Goal: Transaction & Acquisition: Purchase product/service

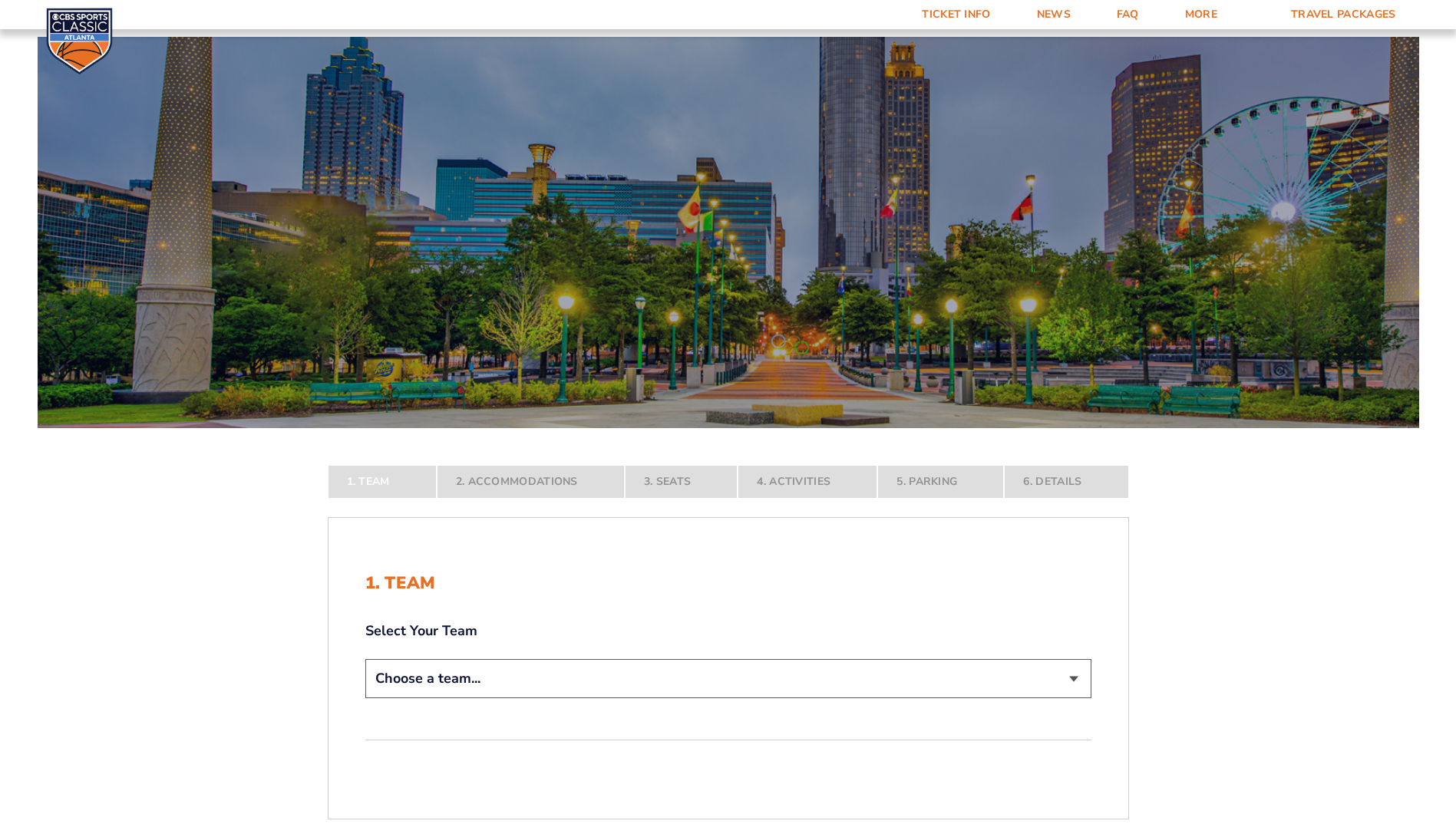
scroll to position [231, 0]
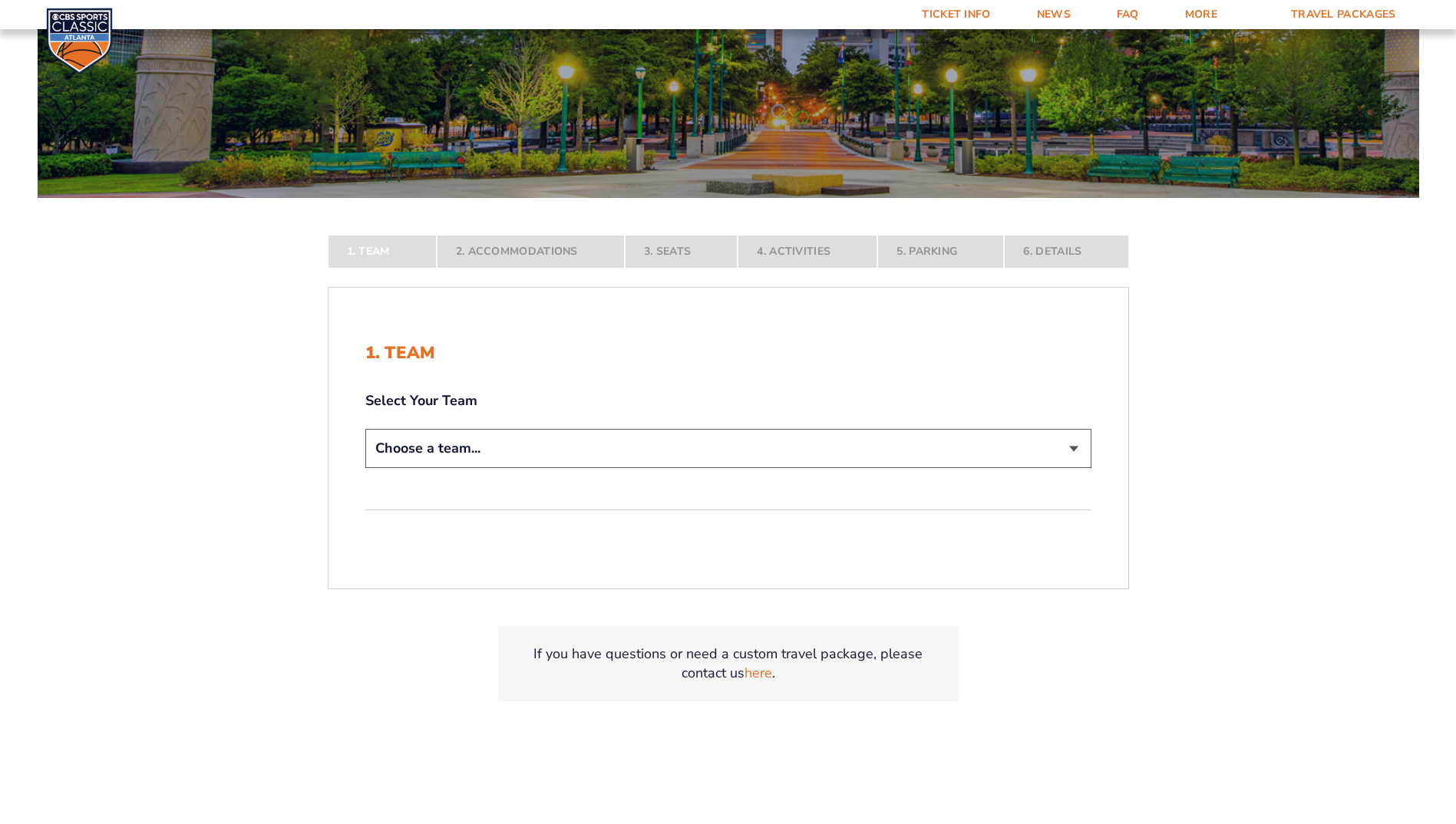
click at [1077, 450] on select "Choose a team... Kentucky Wildcats Ohio State Buckeyes North Carolina Tar Heels…" at bounding box center [728, 448] width 726 height 39
select select "12956"
click at [365, 468] on select "Choose a team... Kentucky Wildcats Ohio State Buckeyes North Carolina Tar Heels…" at bounding box center [728, 448] width 726 height 39
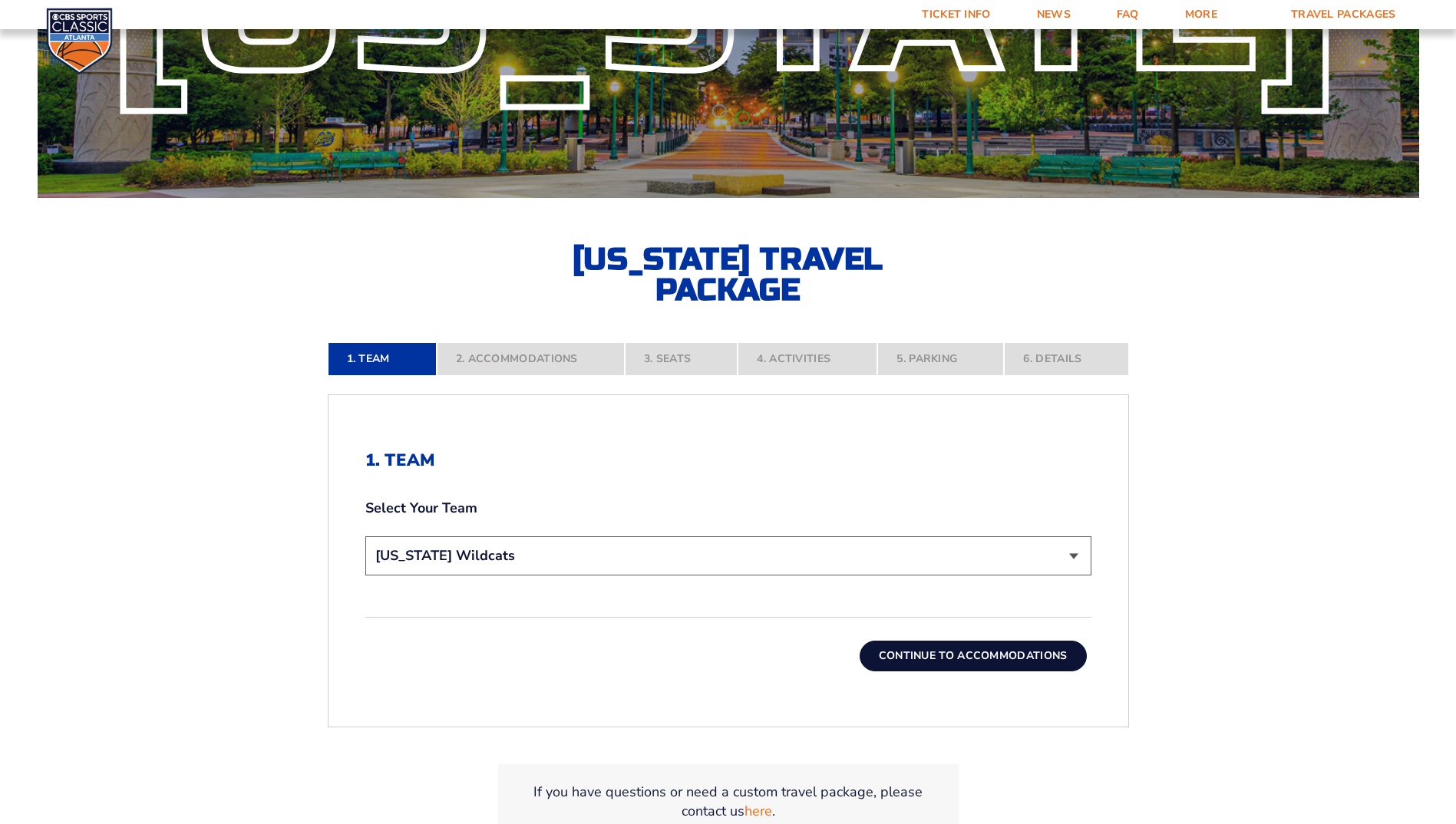
click at [928, 657] on button "Continue To Accommodations" at bounding box center [973, 655] width 227 height 31
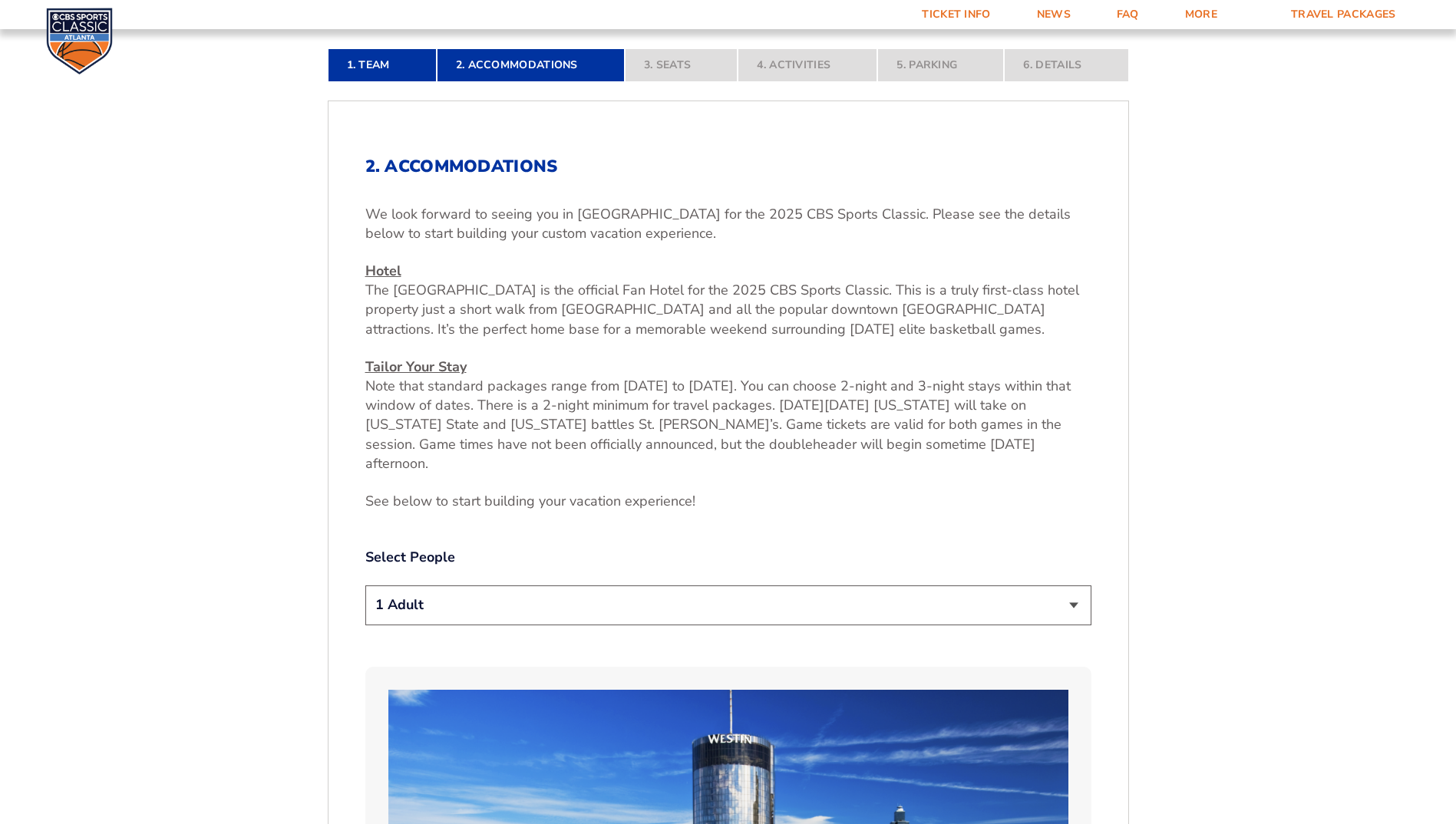
scroll to position [620, 0]
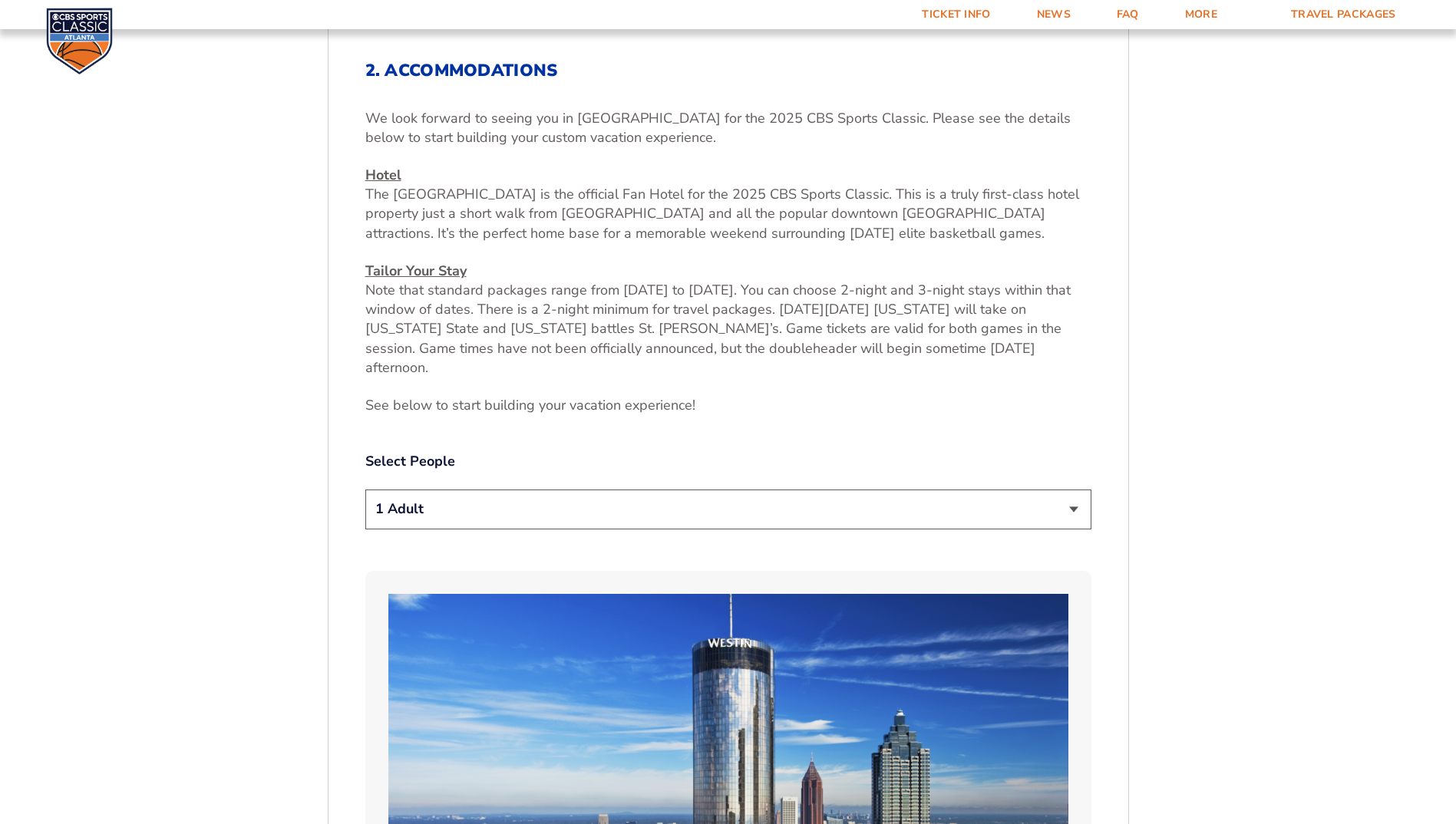
click at [1072, 489] on select "1 Adult 2 Adults 3 Adults 4 Adults 2 Adults + 1 Child 2 Adults + 2 Children 2 A…" at bounding box center [728, 508] width 726 height 39
select select "2 Adults"
click at [365, 489] on select "1 Adult 2 Adults 3 Adults 4 Adults 2 Adults + 1 Child 2 Adults + 2 Children 2 A…" at bounding box center [728, 508] width 726 height 39
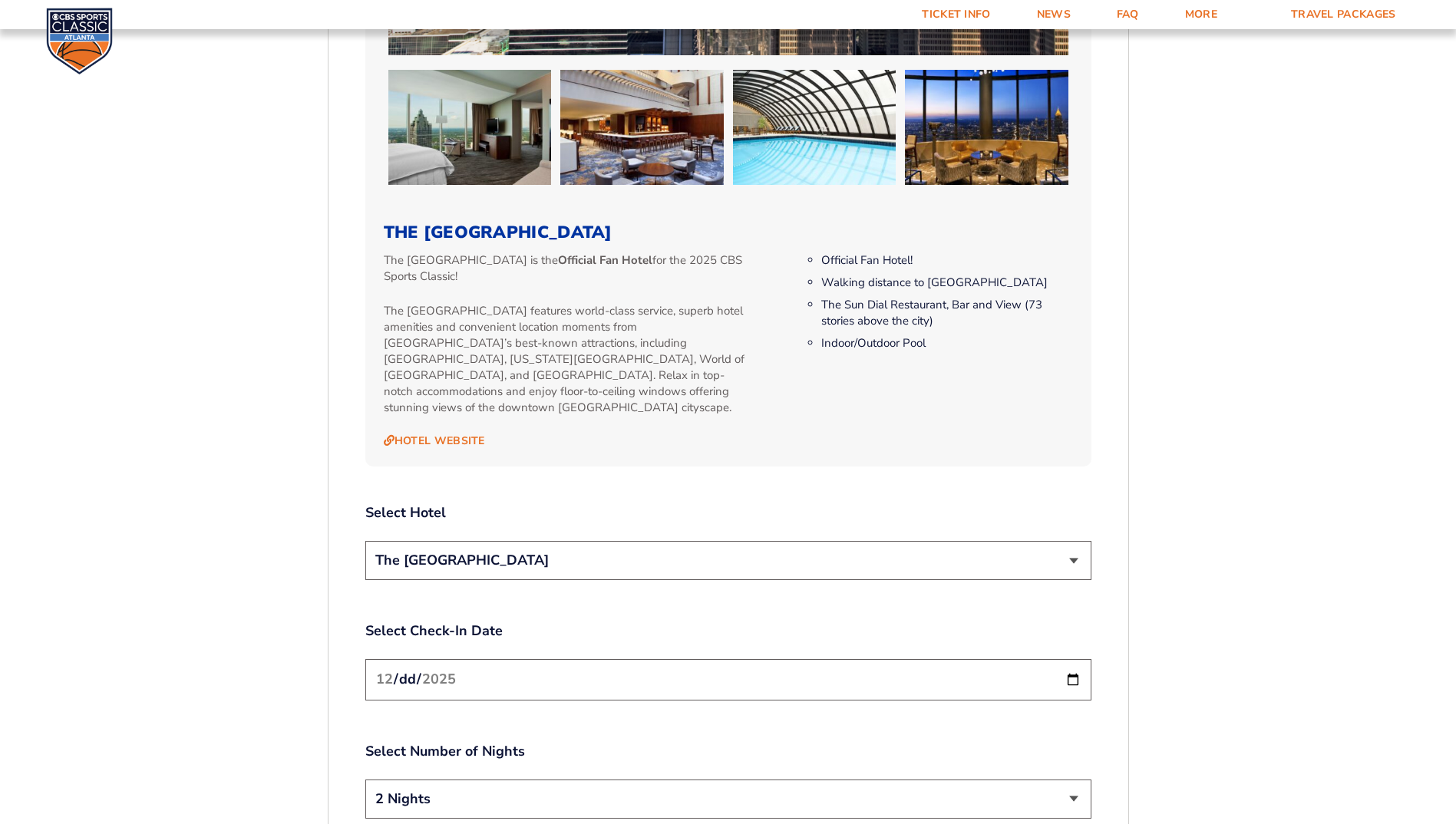
scroll to position [1617, 0]
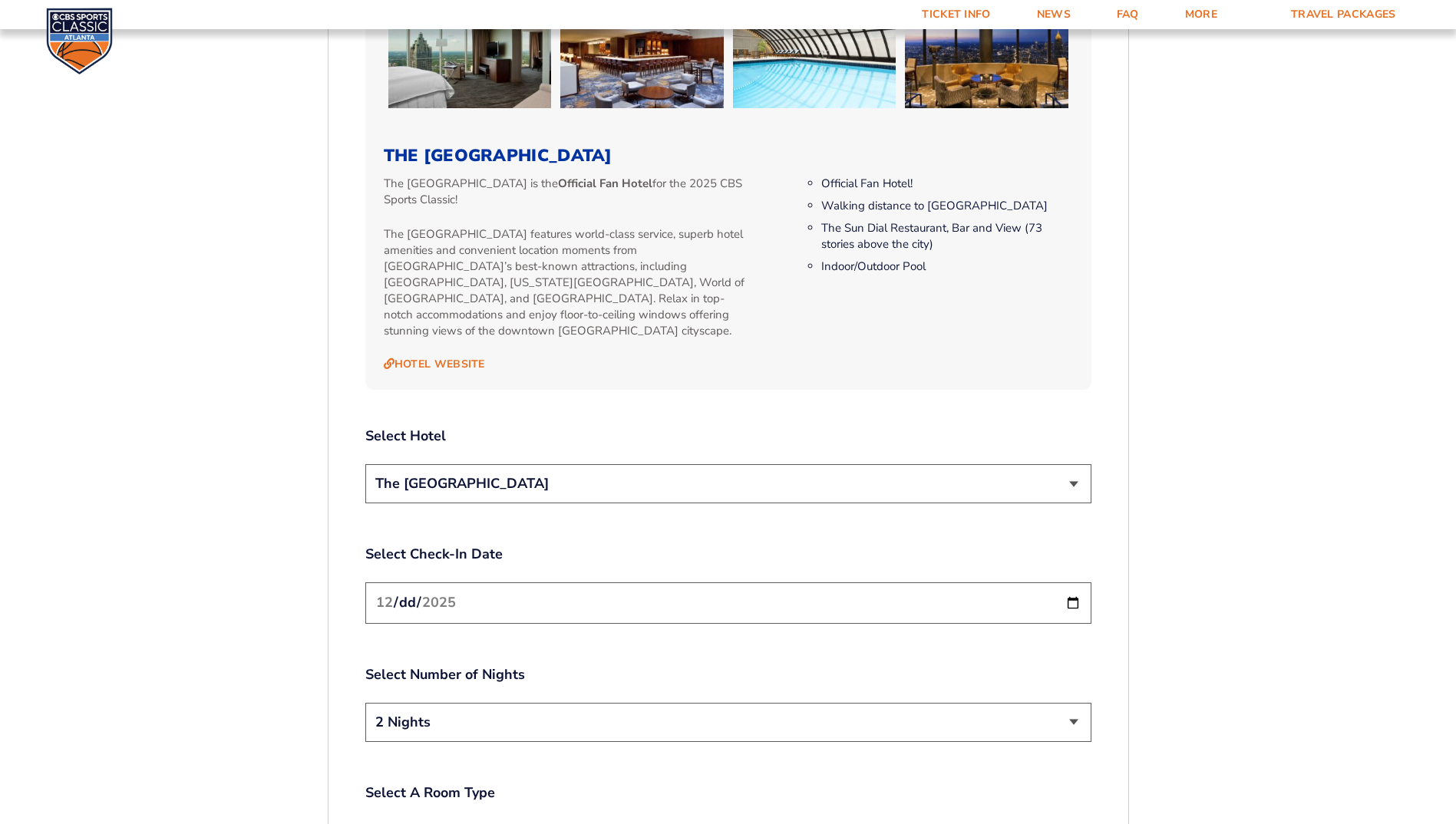
click at [1075, 464] on select "The [GEOGRAPHIC_DATA]" at bounding box center [728, 483] width 726 height 39
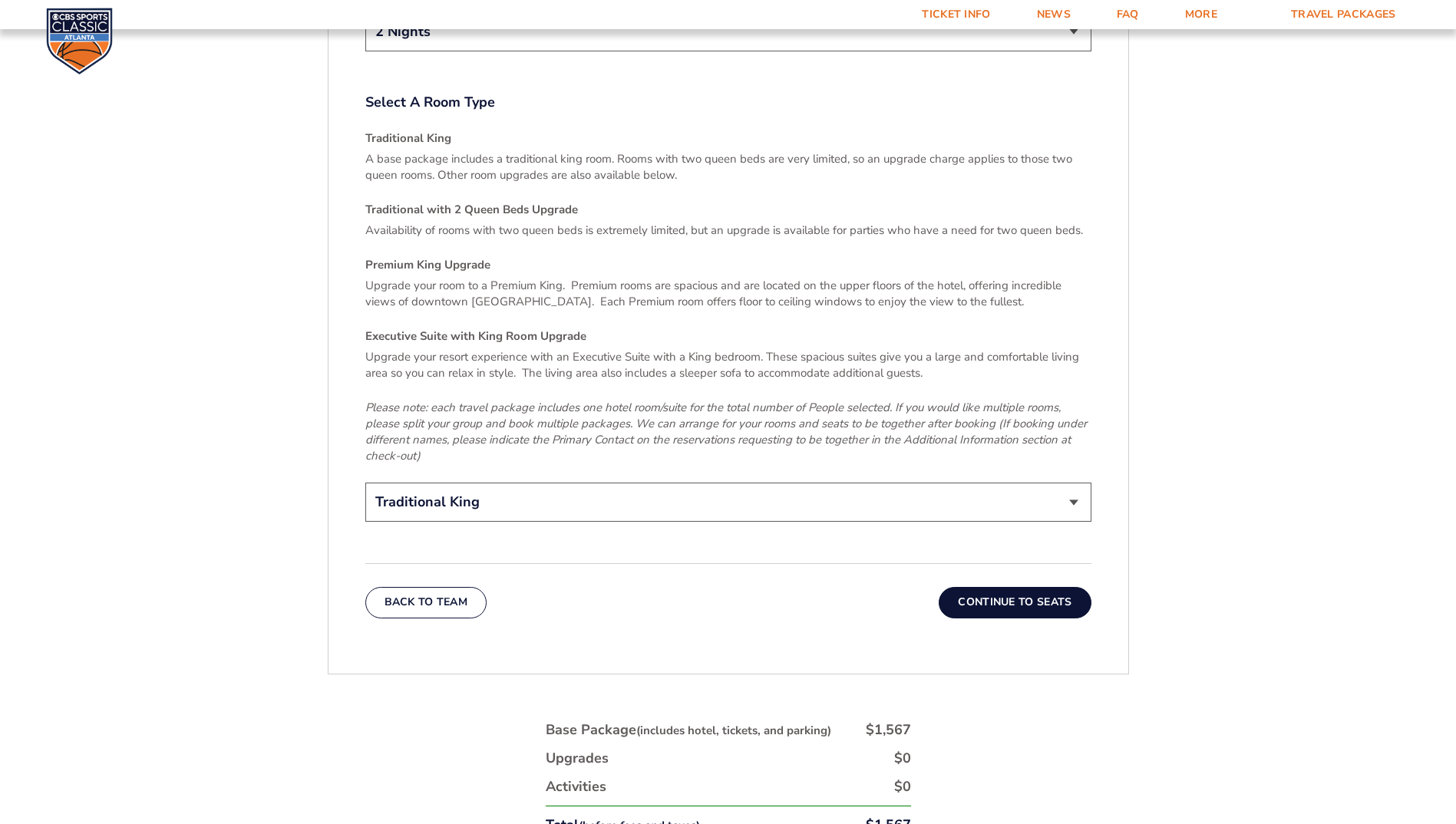
scroll to position [2384, 0]
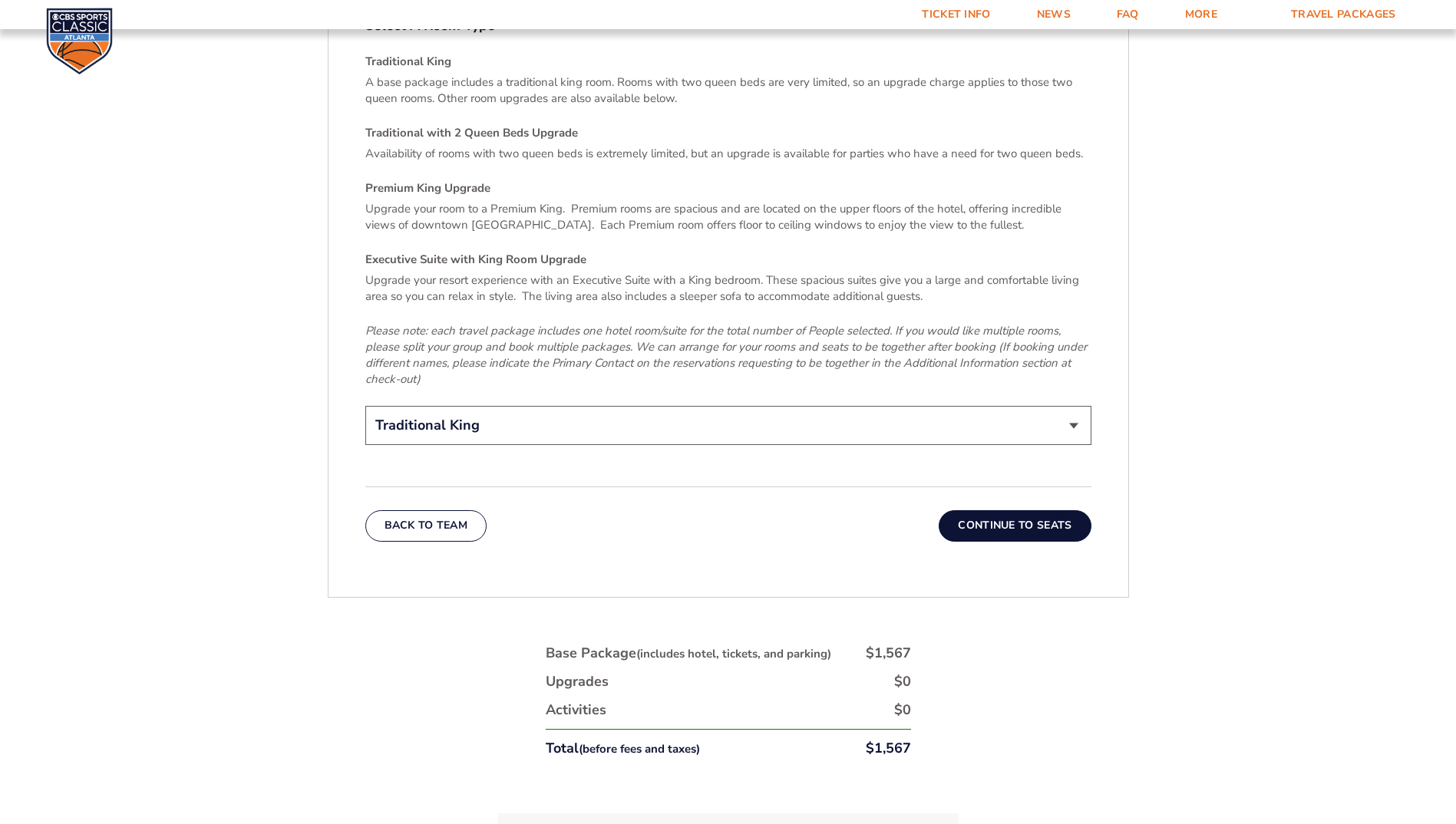
click at [1012, 510] on button "Continue To Seats" at bounding box center [1014, 525] width 152 height 31
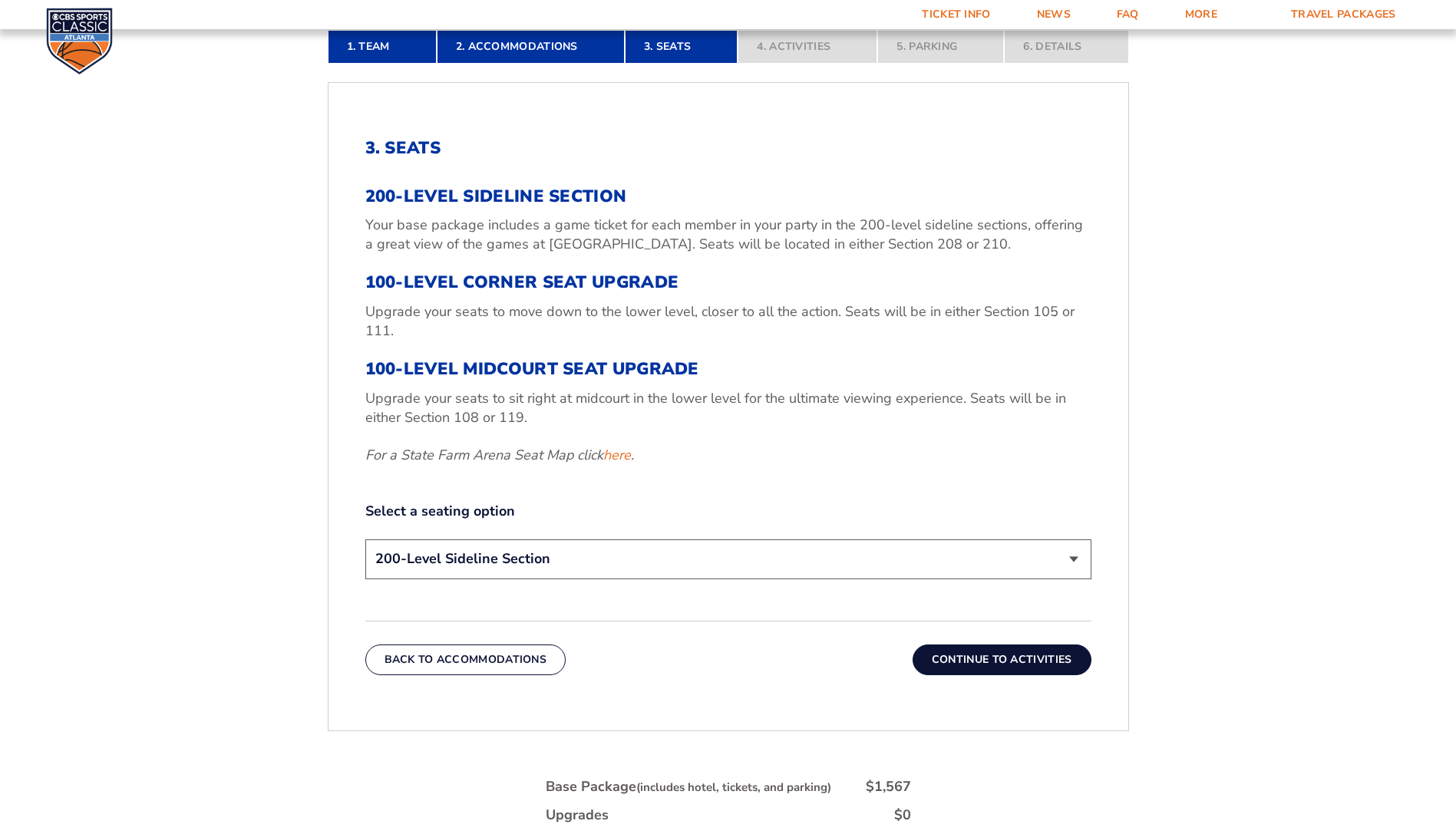
scroll to position [543, 0]
click at [1071, 556] on select "200-Level Sideline Section 100-Level Corner Seat Upgrade (+$120 per person) 100…" at bounding box center [728, 558] width 726 height 39
select select "100-Level Midcourt Seat Upgrade"
click at [365, 539] on select "200-Level Sideline Section 100-Level Corner Seat Upgrade (+$120 per person) 100…" at bounding box center [728, 558] width 726 height 39
click at [1013, 659] on button "Continue To Activities" at bounding box center [1002, 659] width 179 height 31
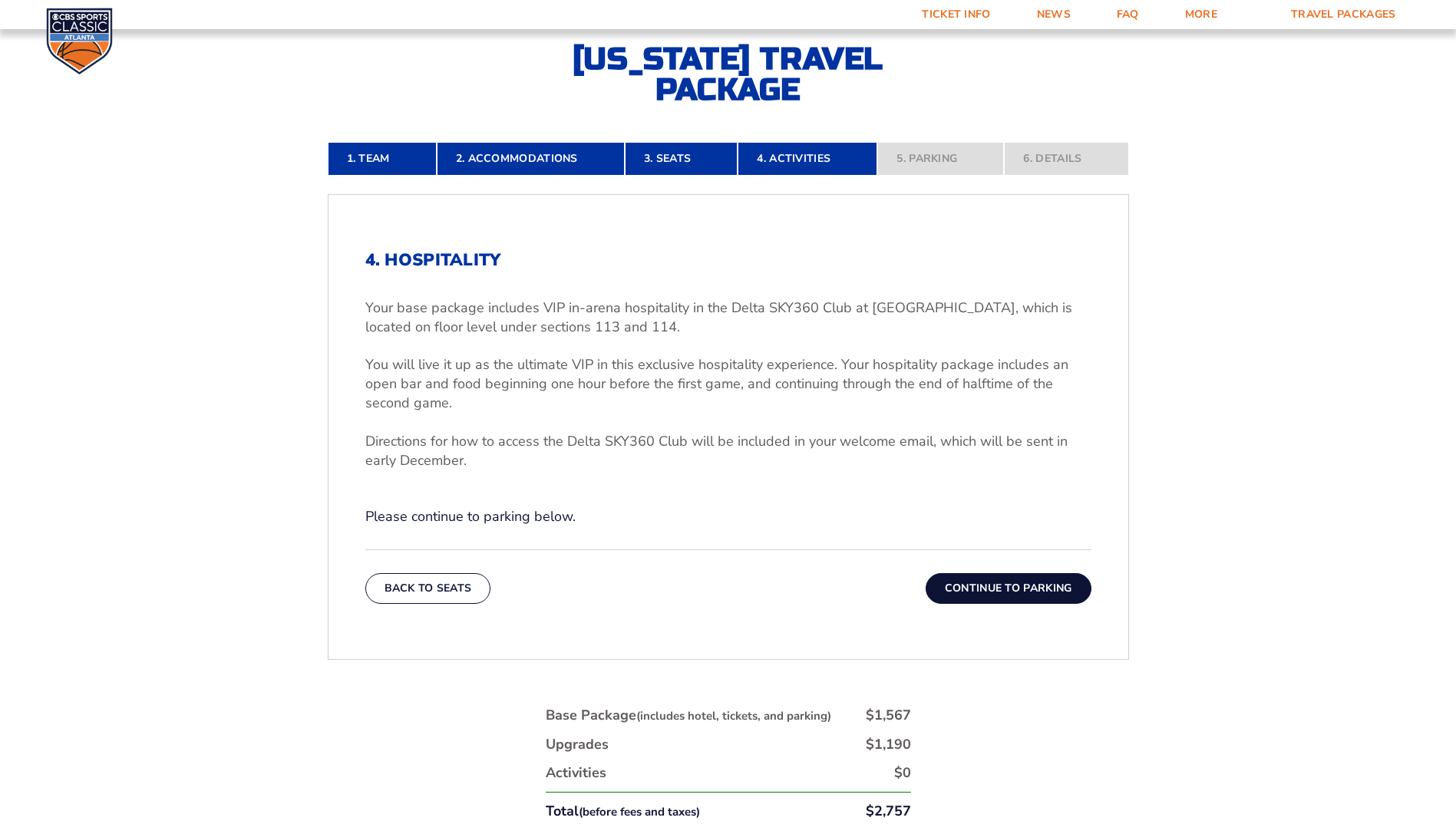
scroll to position [466, 0]
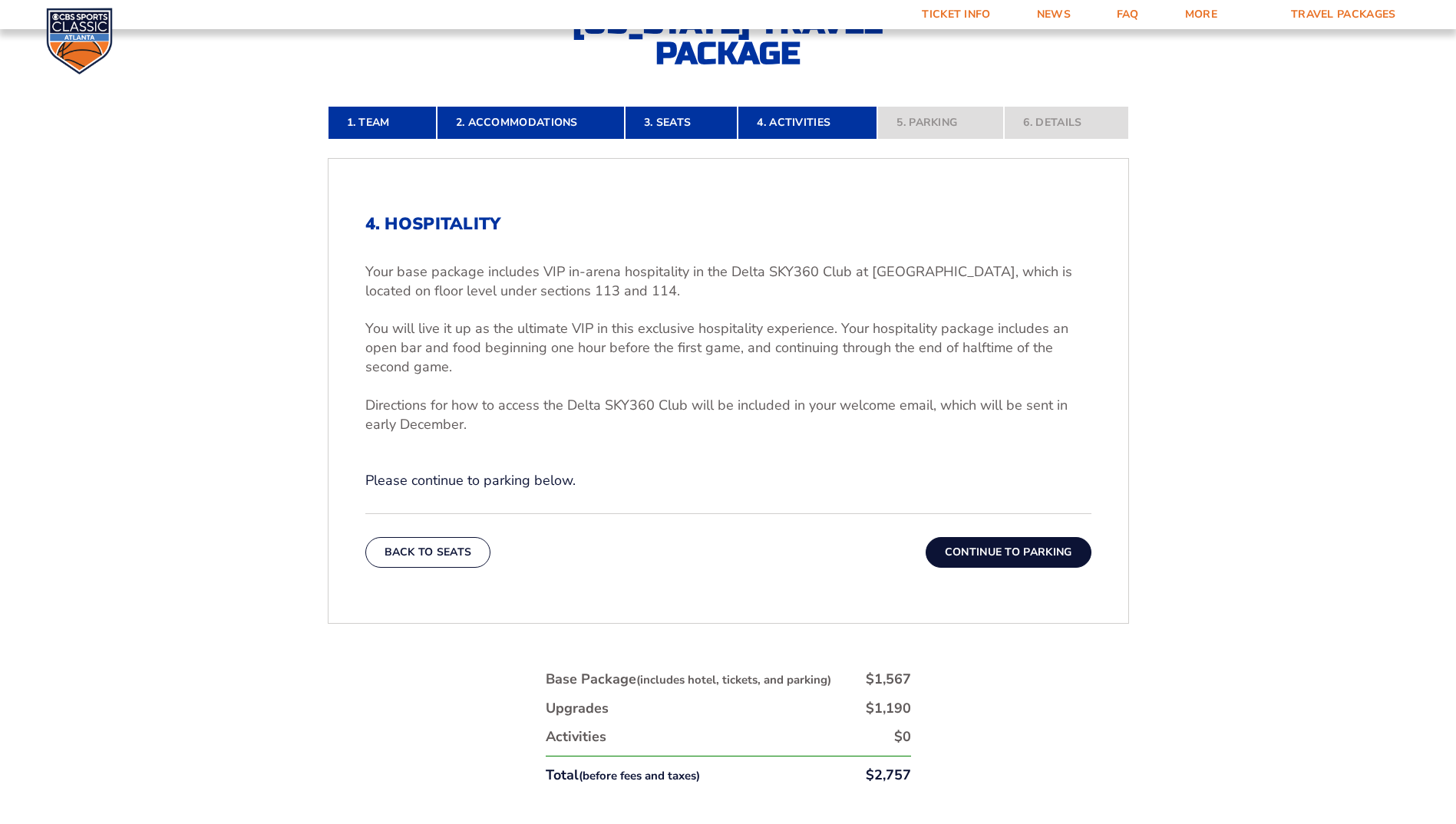
click at [1015, 546] on button "Continue To Parking" at bounding box center [1009, 552] width 166 height 31
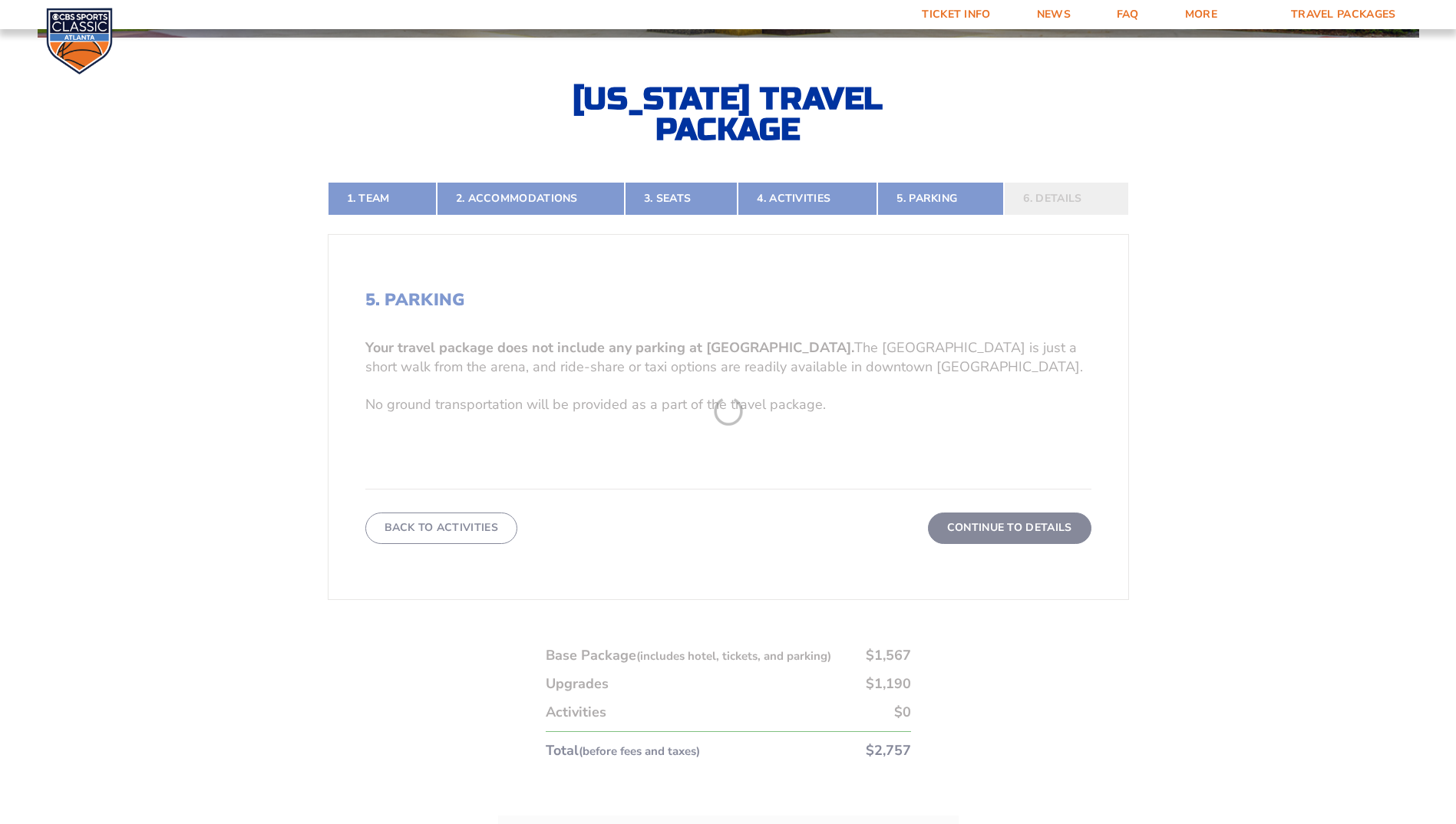
scroll to position [390, 0]
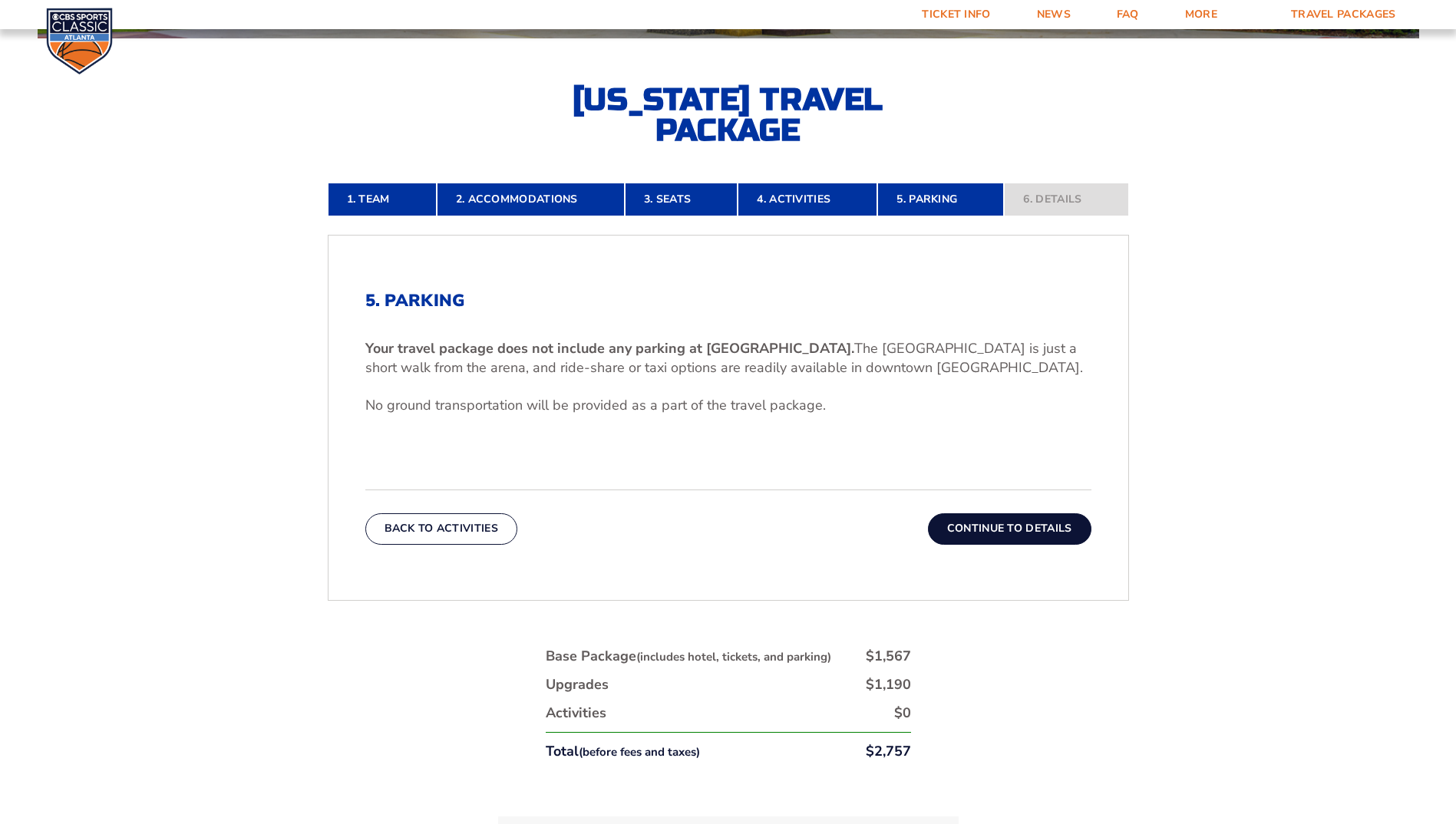
click at [984, 523] on button "Continue To Details" at bounding box center [1010, 528] width 164 height 31
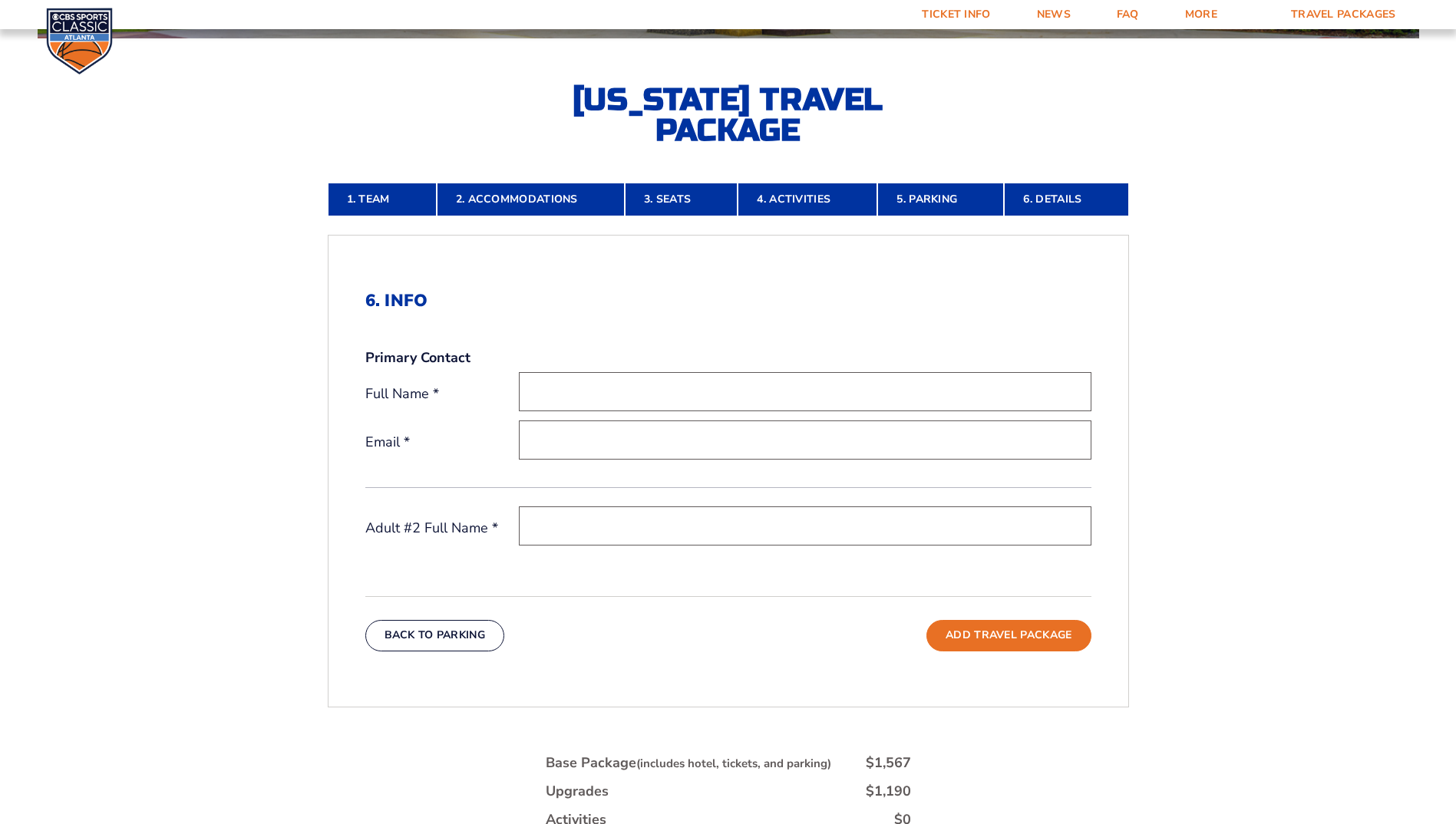
click at [591, 385] on input "text" at bounding box center [805, 391] width 573 height 39
type input "jeff mcintosh"
type input "jmcintosh@energyinsagency.com"
click at [575, 520] on input "text" at bounding box center [805, 526] width 573 height 39
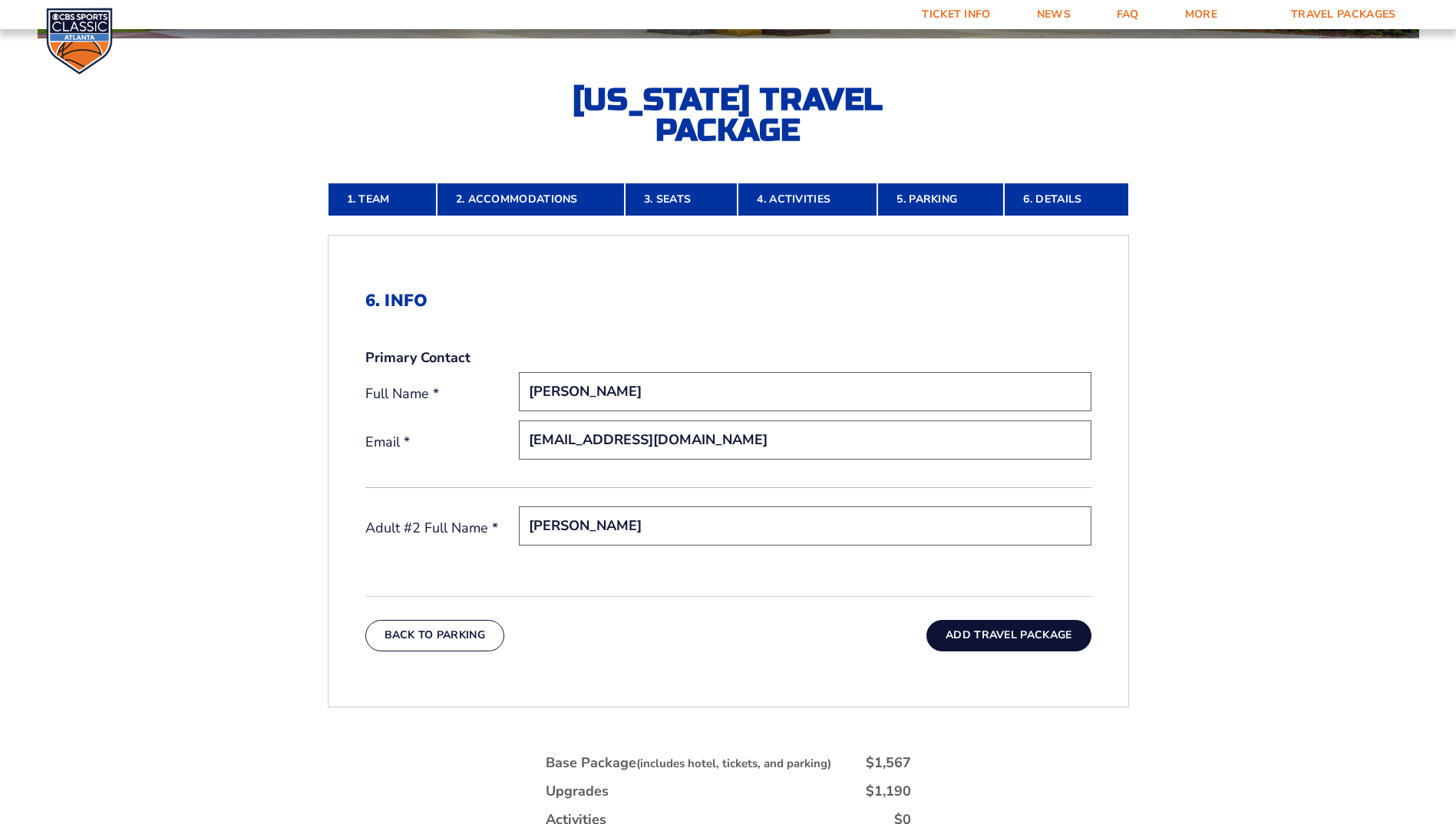
type input "Sheila McIntosh"
click at [983, 639] on button "Add Travel Package" at bounding box center [1009, 635] width 165 height 31
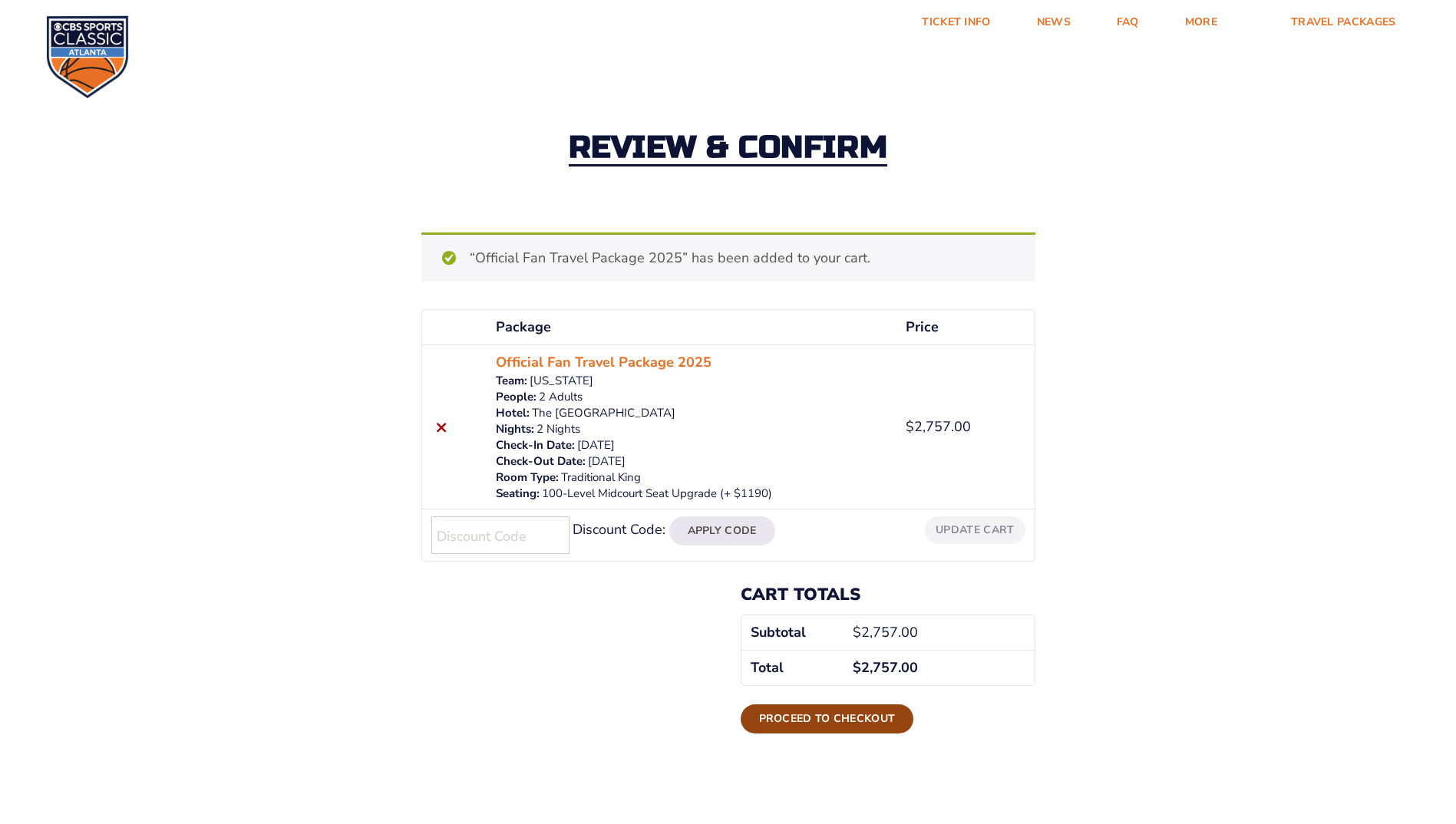
click at [814, 722] on link "Proceed to checkout" at bounding box center [828, 718] width 174 height 29
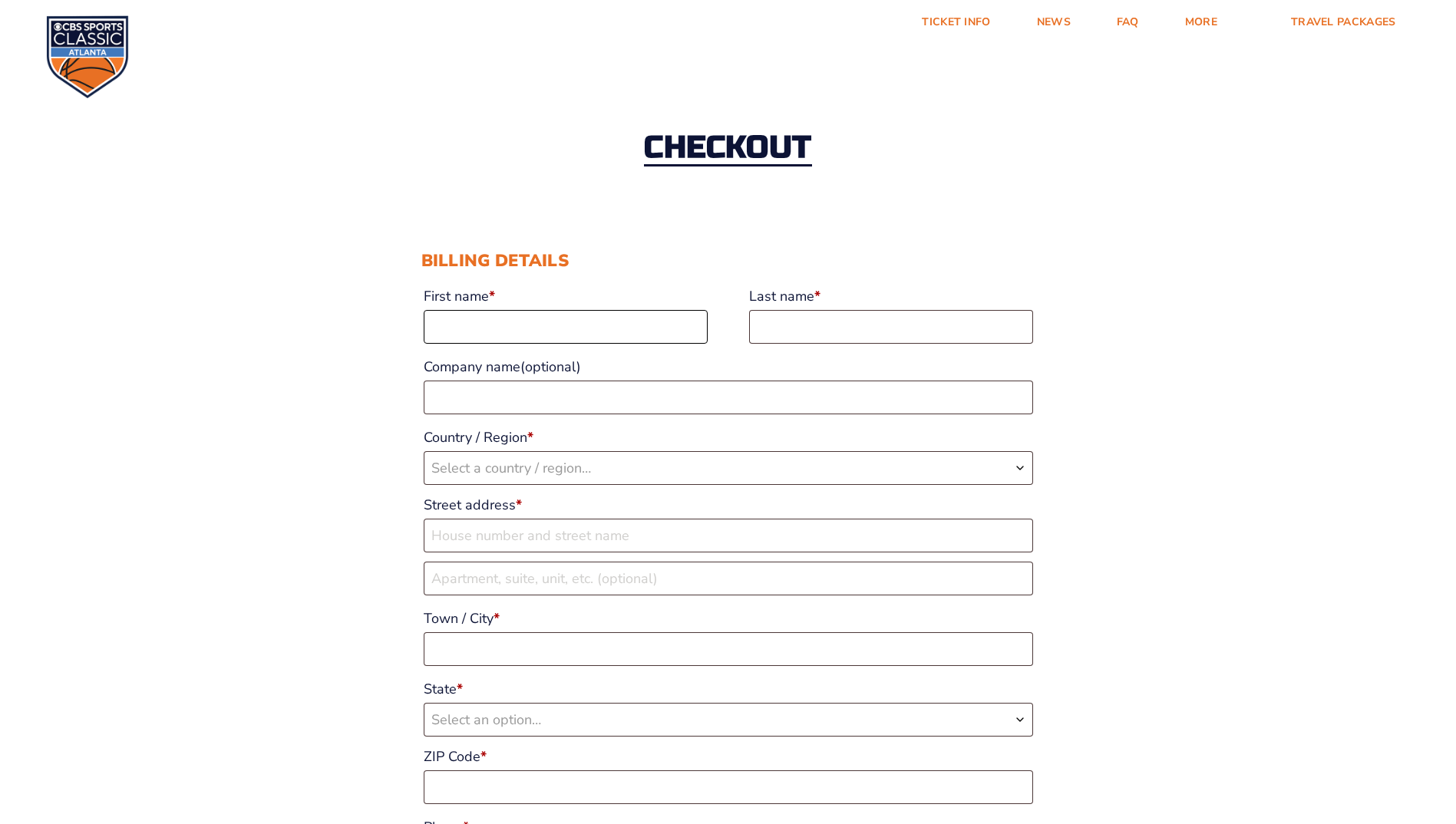
click at [456, 336] on input "First name *" at bounding box center [565, 326] width 284 height 34
type input "Jeff"
click at [833, 326] on input "Last name *" at bounding box center [890, 326] width 284 height 34
type input "mcintosh"
select select "US"
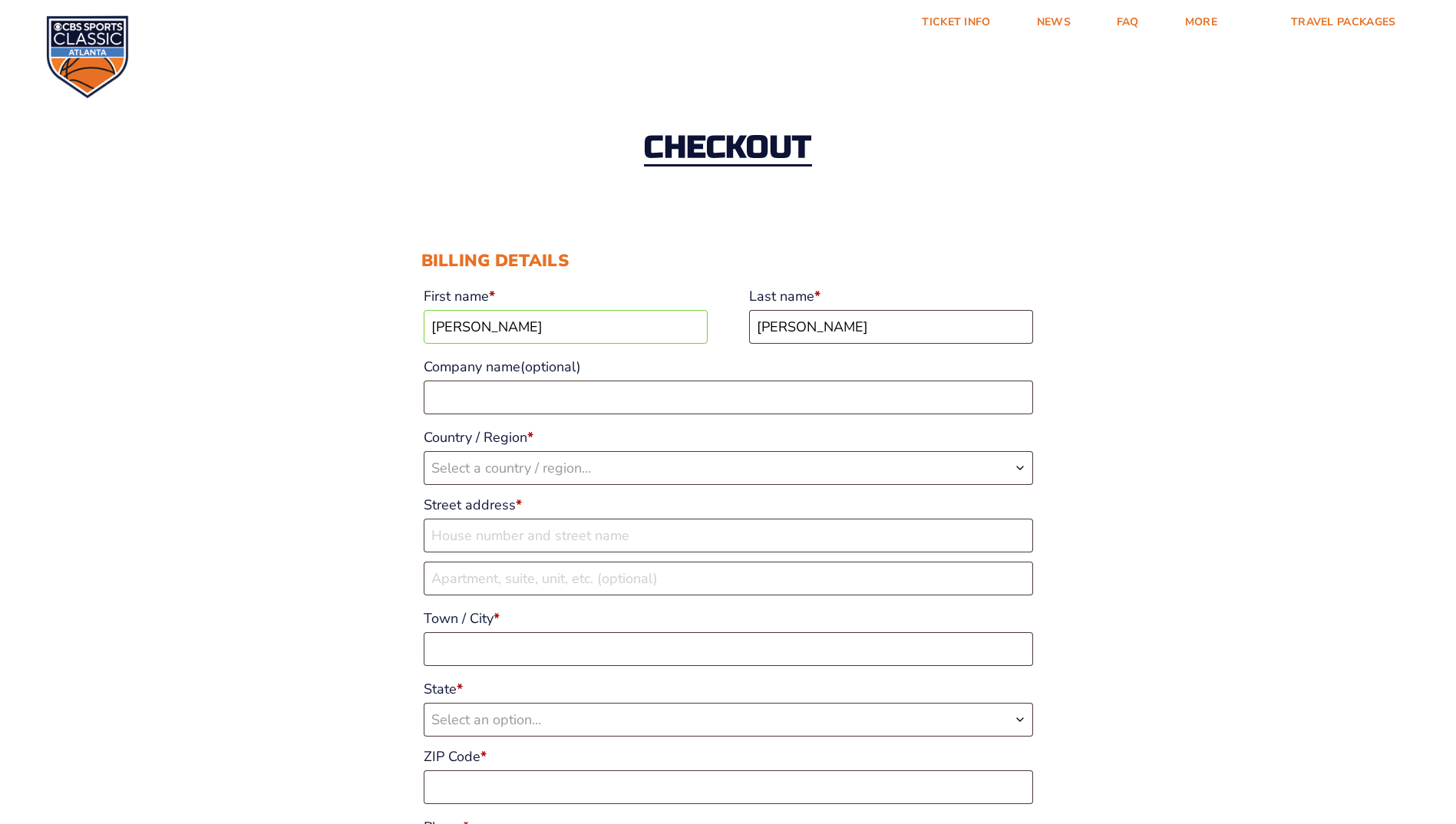
type input "jmcintosh@energyinsagency.com"
select select "US"
select select "KY"
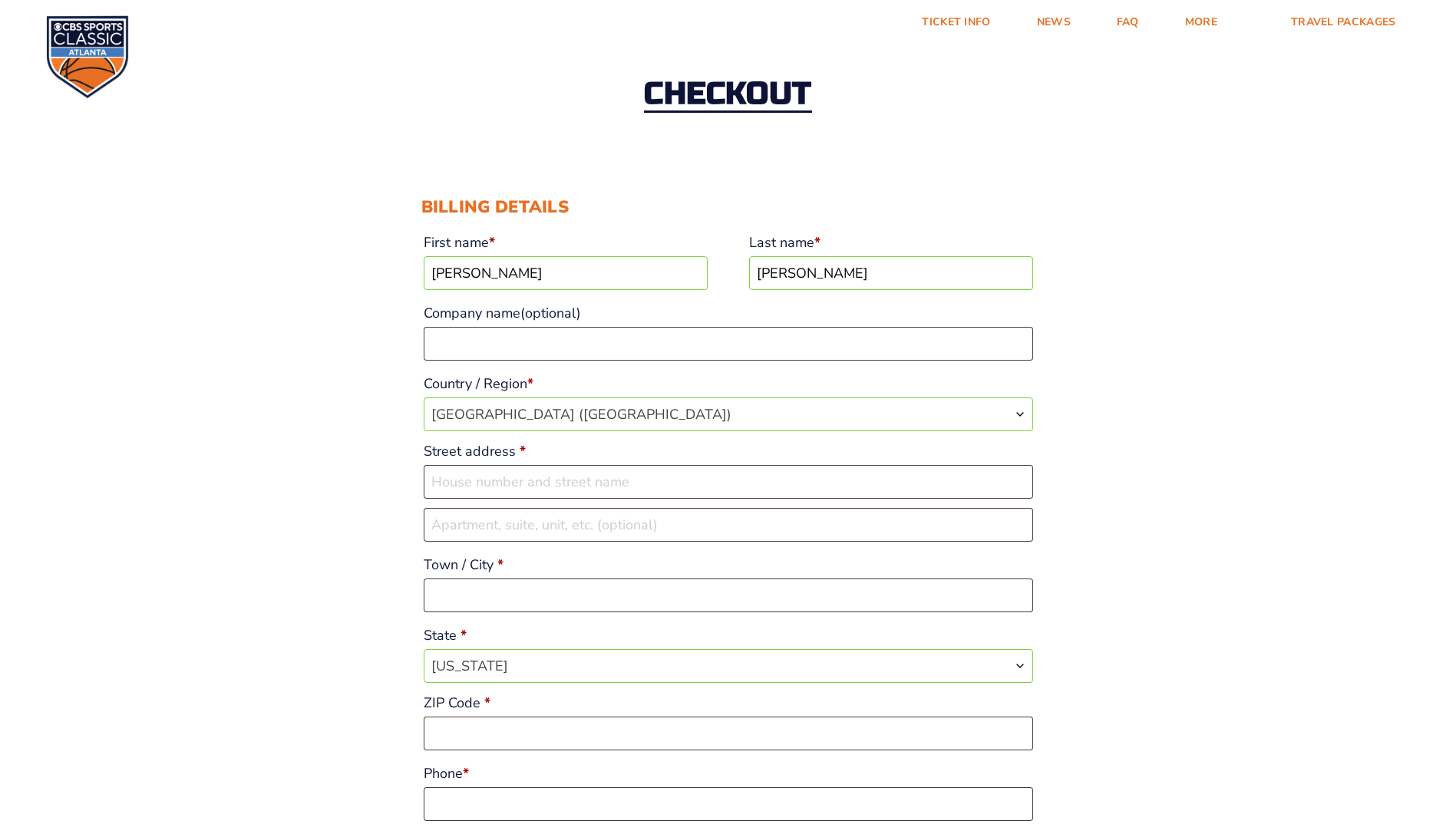
scroll to position [77, 0]
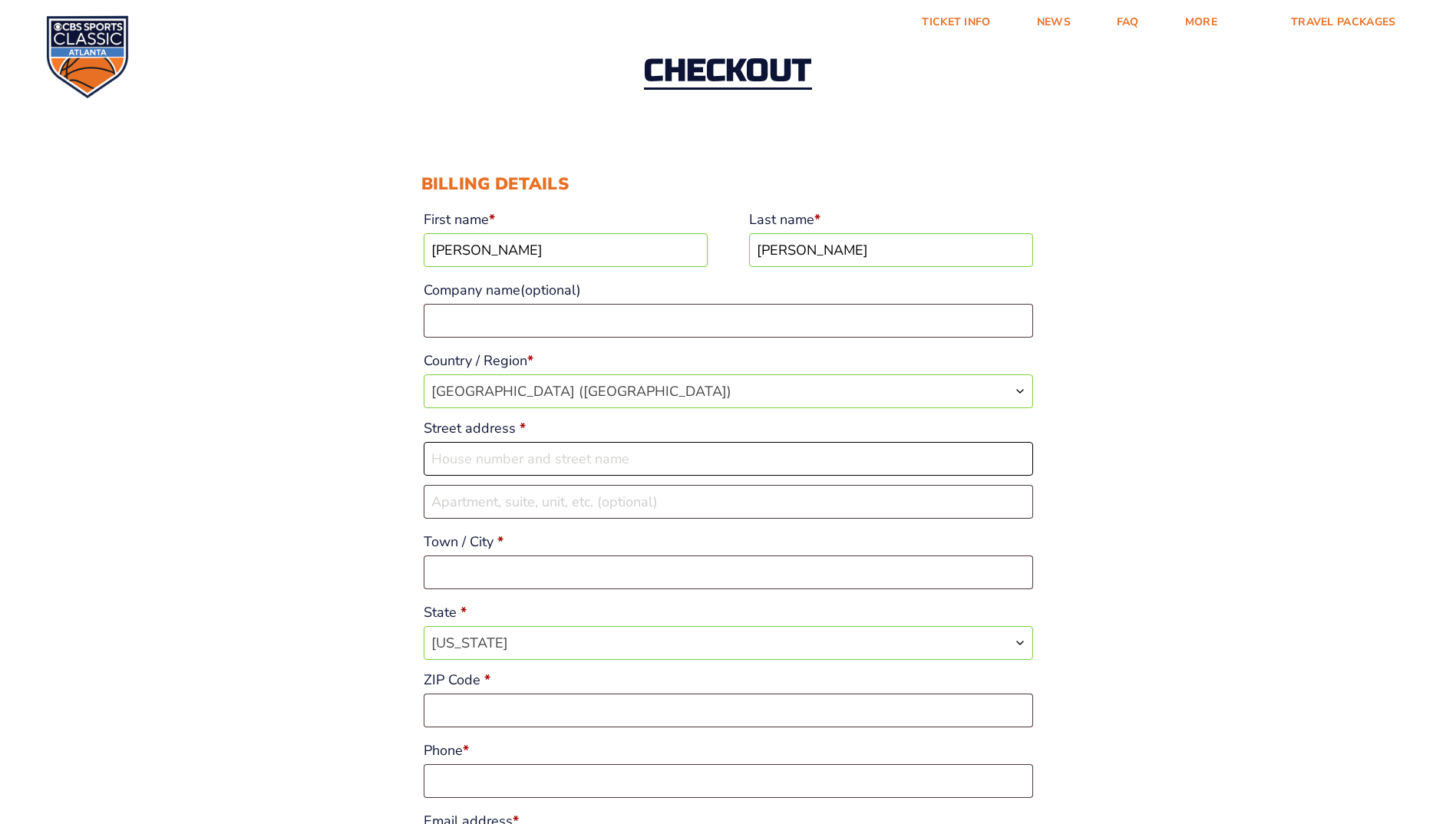
click at [473, 460] on input "Street address *" at bounding box center [728, 459] width 609 height 34
type input "4088 Bridgemont Ln"
click at [457, 574] on input "Town / City *" at bounding box center [728, 572] width 609 height 34
type input "Lexington"
click at [461, 712] on input "ZIP Code *" at bounding box center [728, 710] width 609 height 34
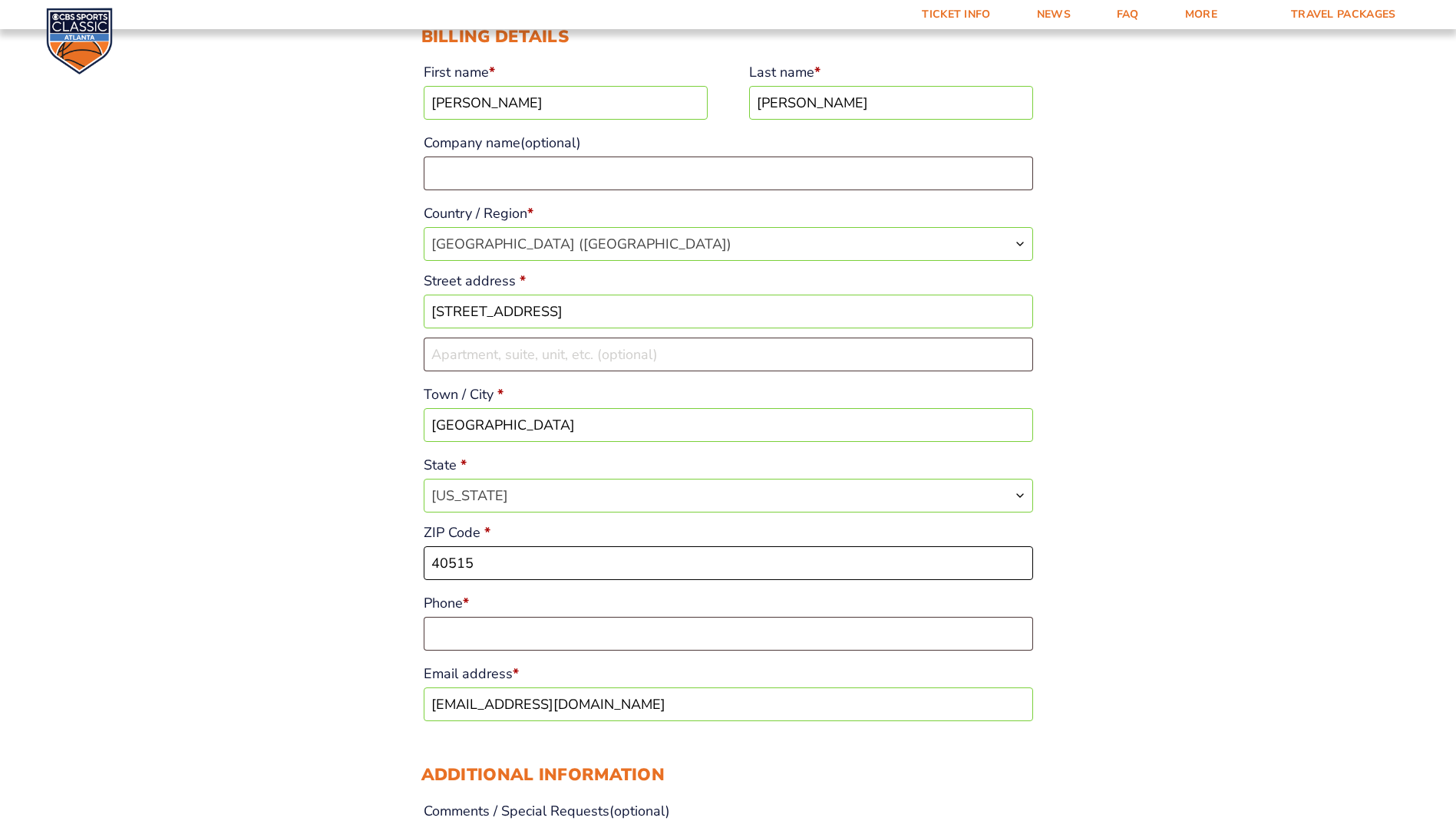
scroll to position [231, 0]
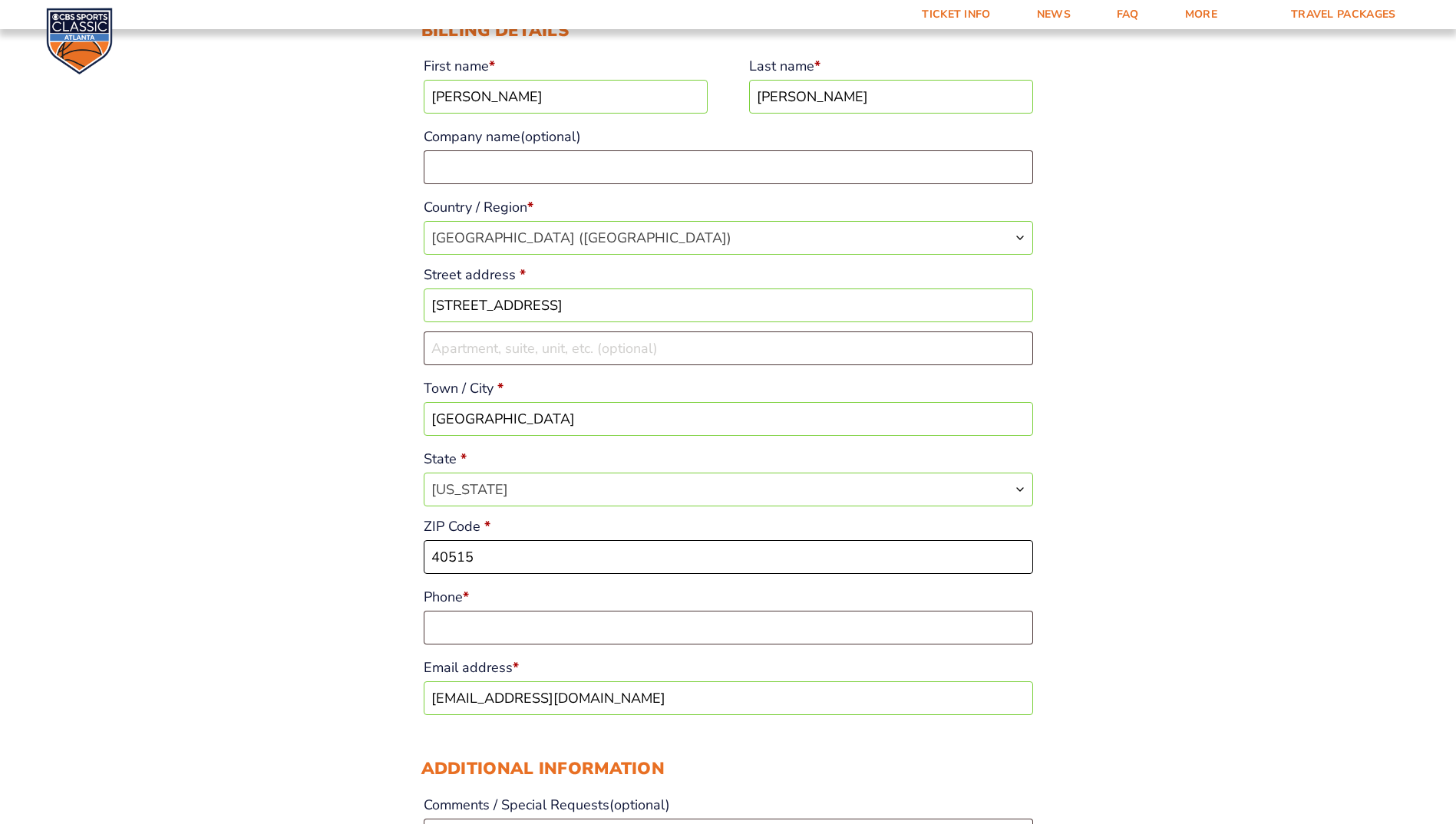
type input "40515"
click at [458, 622] on input "Phone *" at bounding box center [728, 627] width 609 height 34
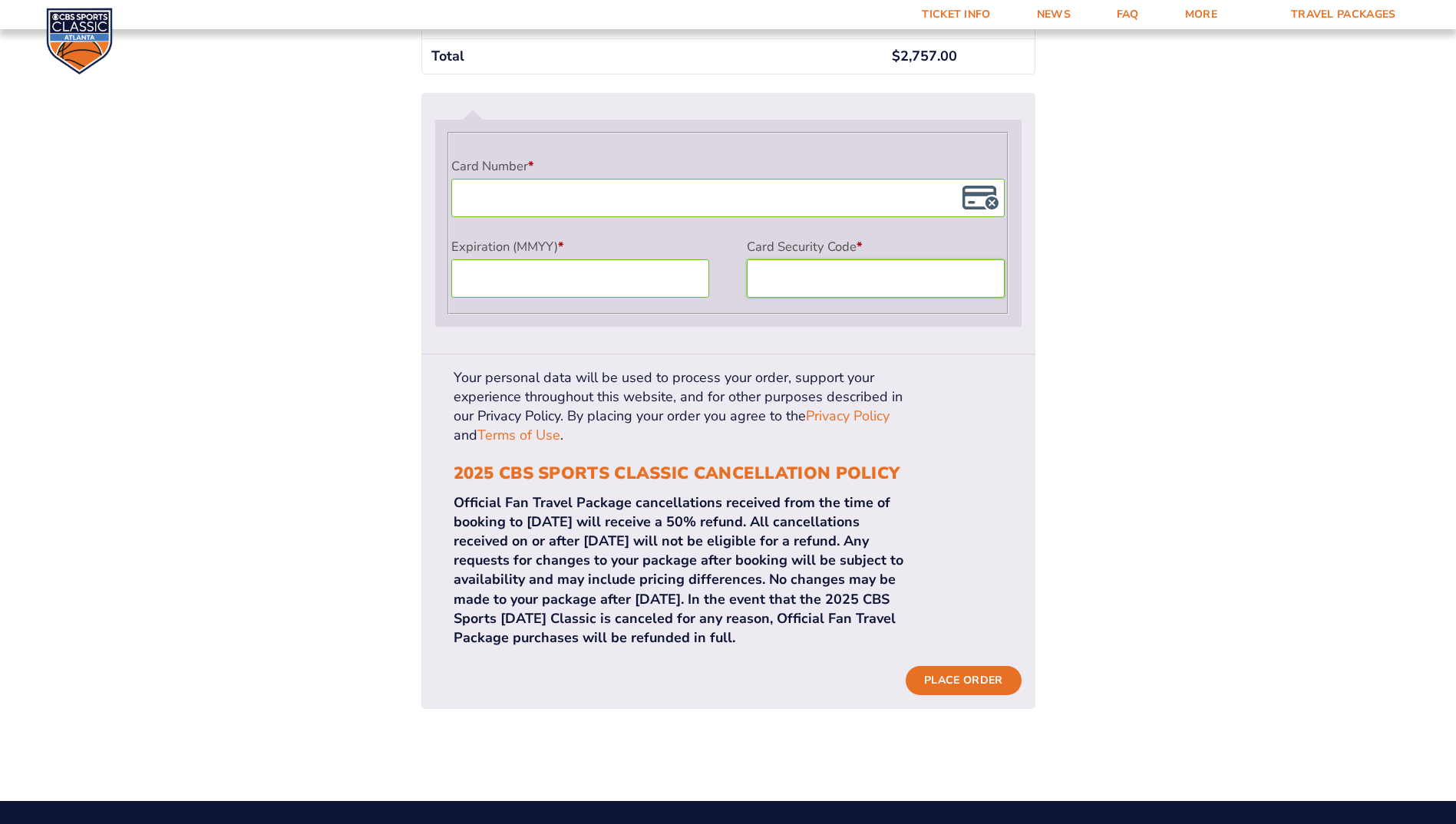
scroll to position [1381, 0]
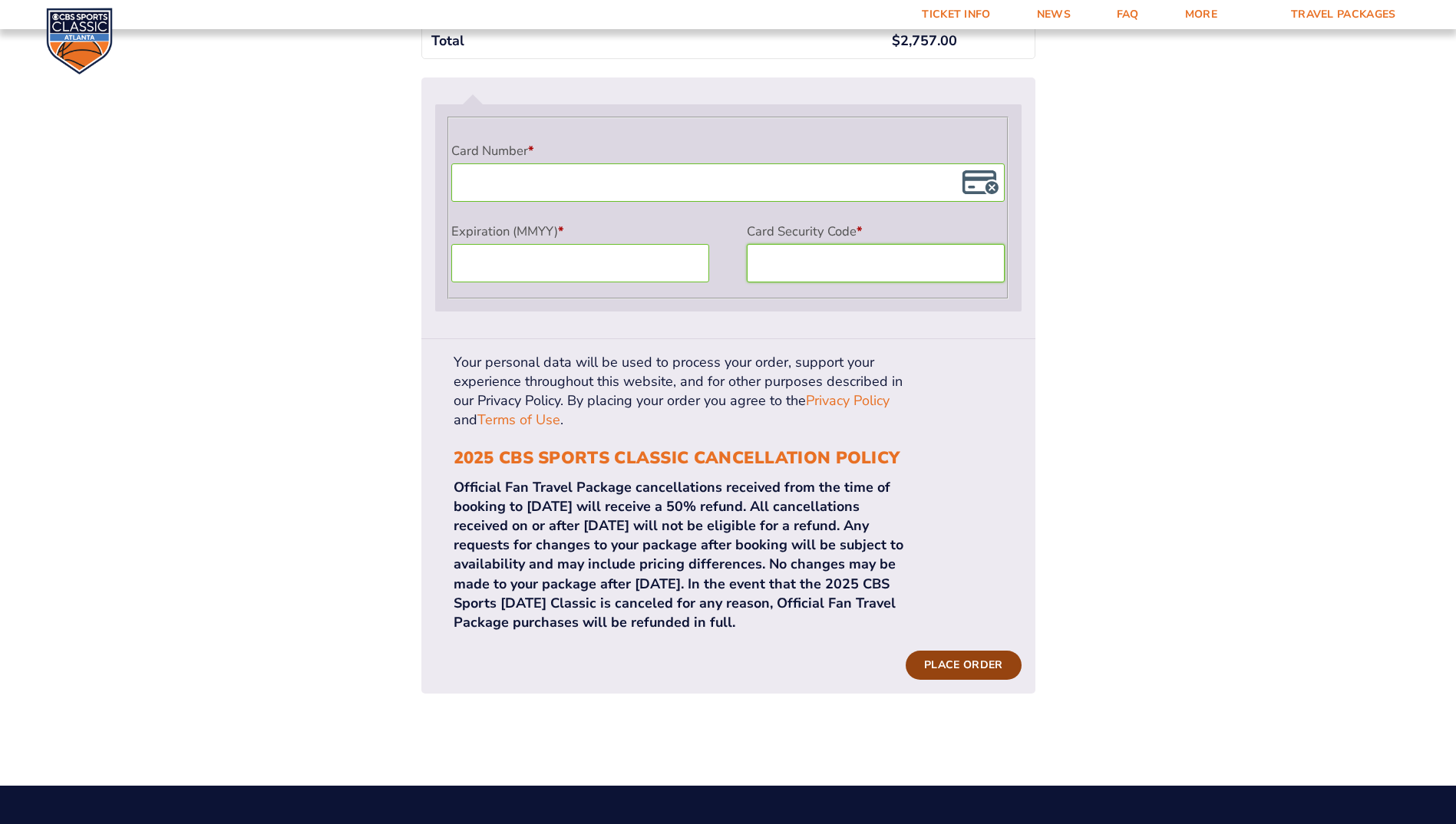
click at [955, 650] on button "Place order" at bounding box center [962, 664] width 115 height 29
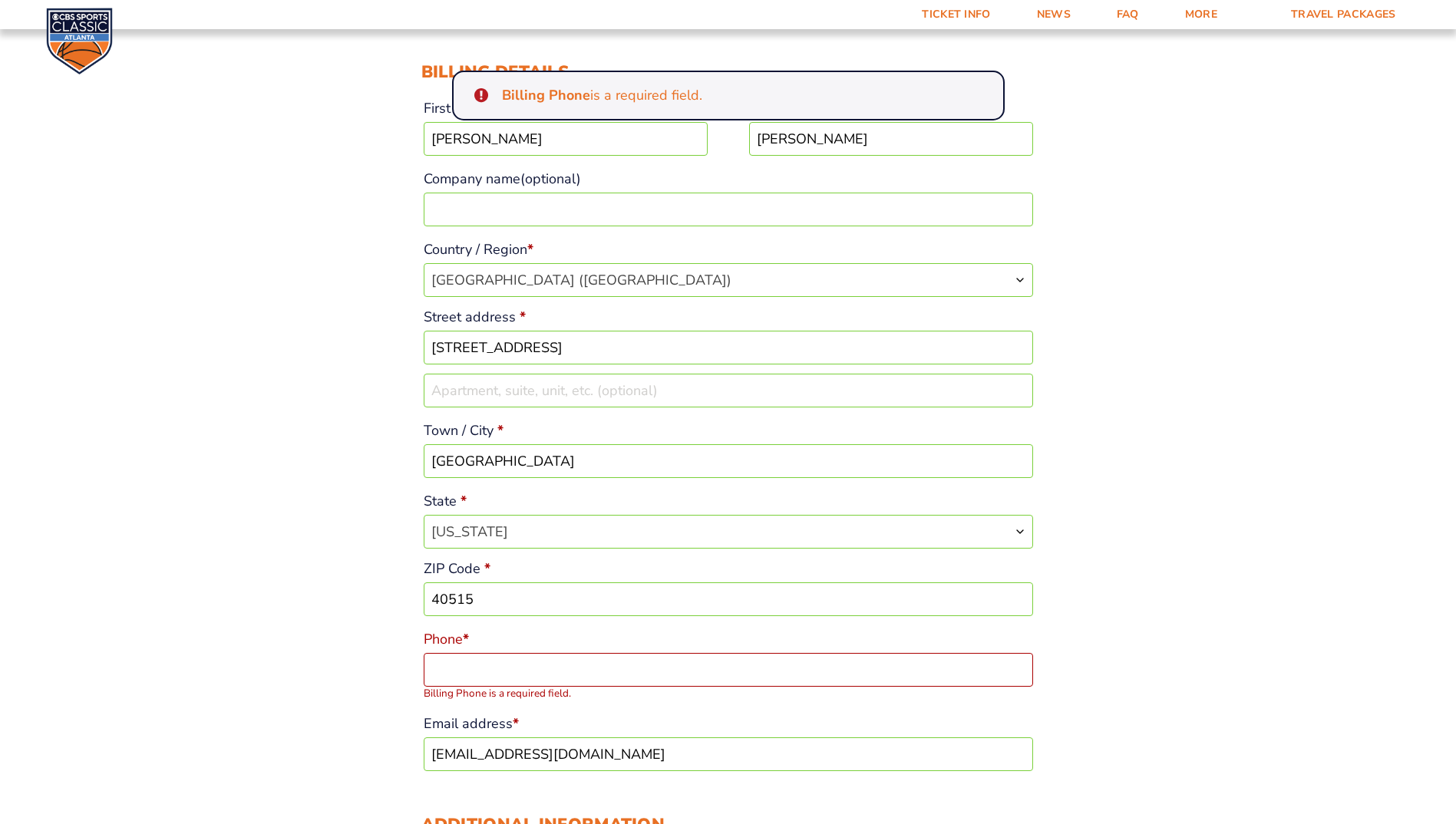
scroll to position [271, 0]
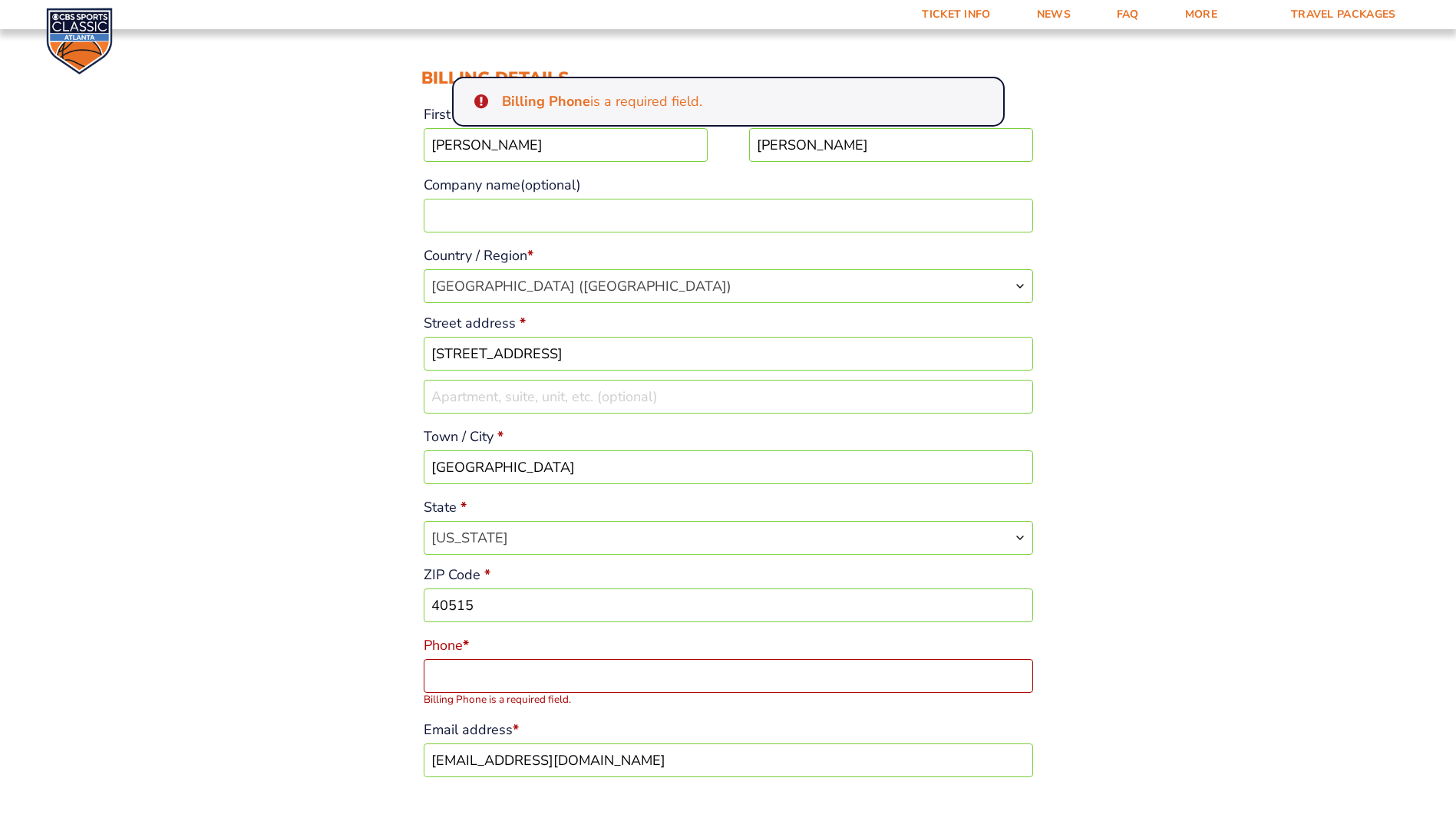
click at [461, 673] on input "Phone *" at bounding box center [728, 675] width 609 height 34
type input "18596191479"
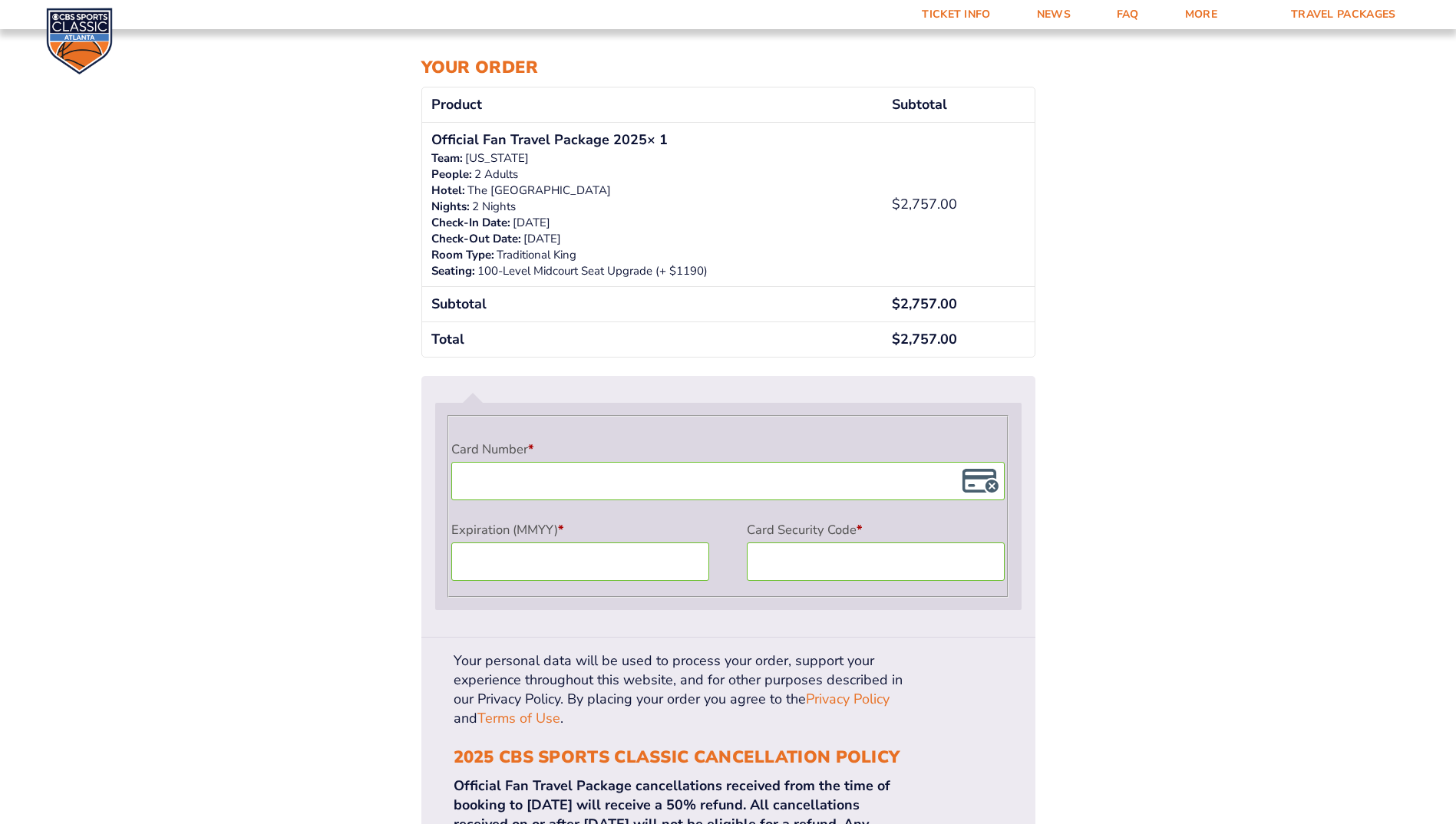
scroll to position [1192, 0]
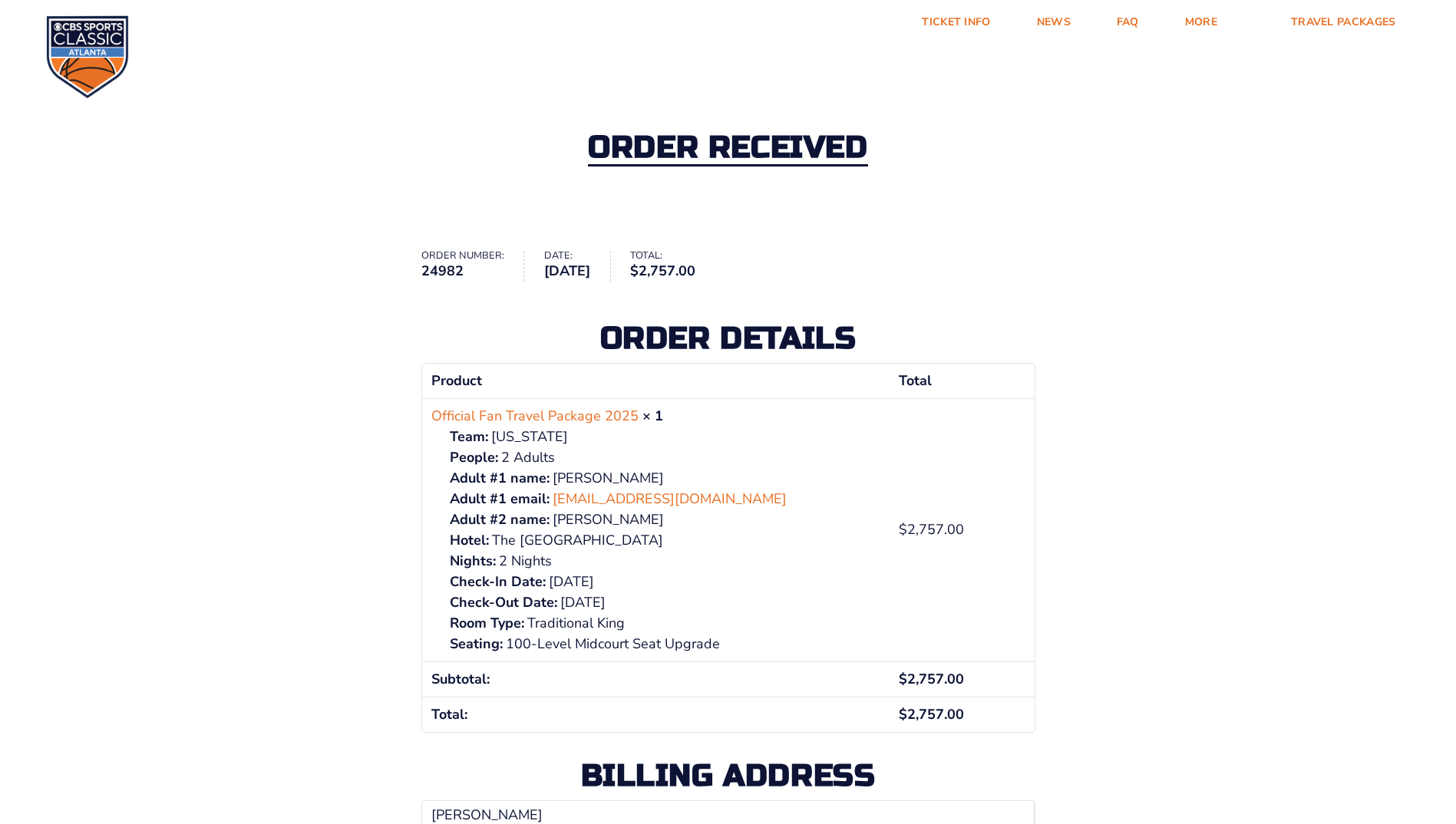
click at [1195, 231] on div "Order received" at bounding box center [728, 149] width 1456 height 166
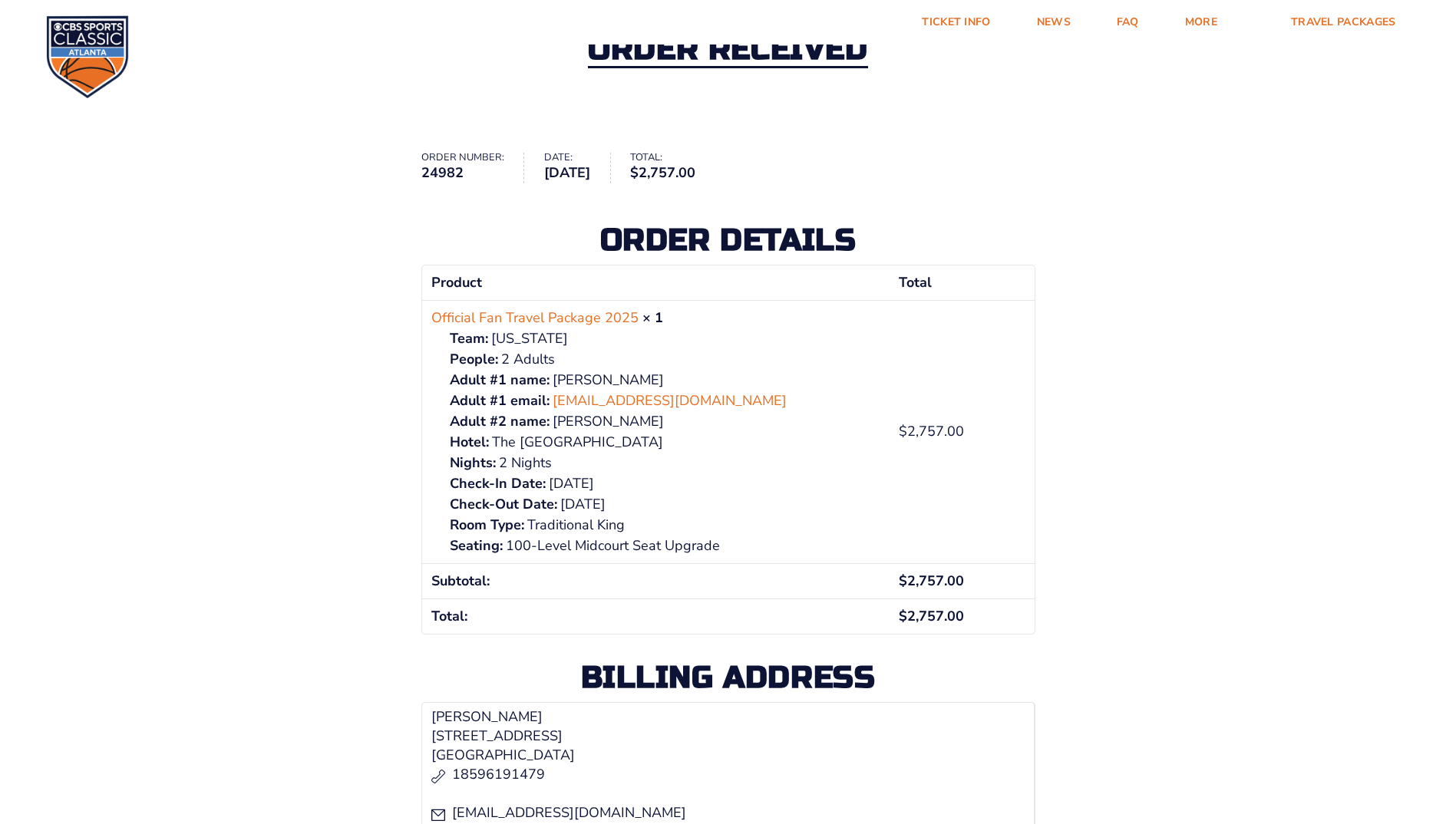
scroll to position [77, 0]
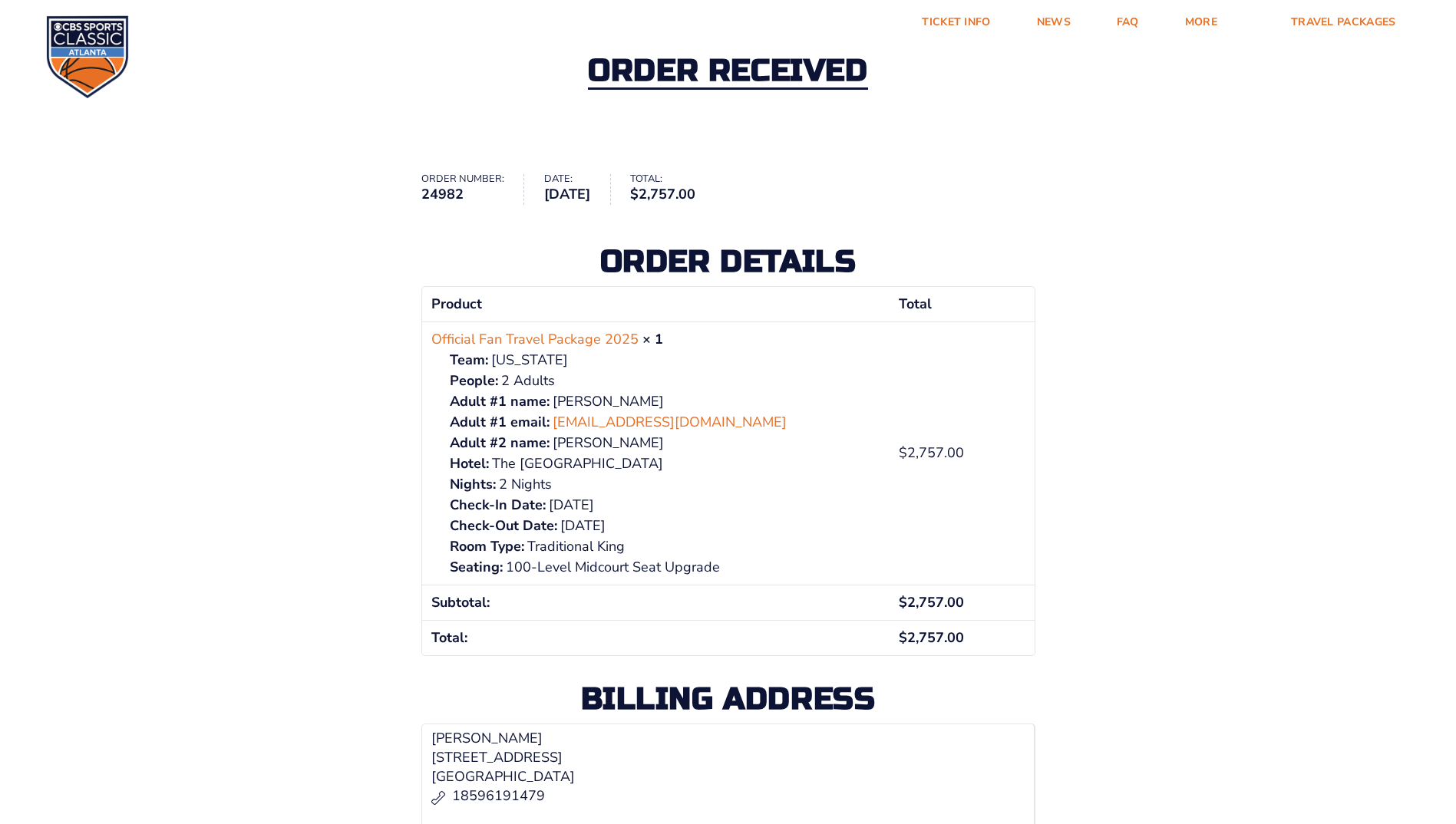
drag, startPoint x: 591, startPoint y: 337, endPoint x: 273, endPoint y: 341, distance: 318.0
click at [273, 341] on div "Order received Order number: 24982 Date: August 14, 2025 Total: $ 2,757.00 Orde…" at bounding box center [728, 420] width 1456 height 861
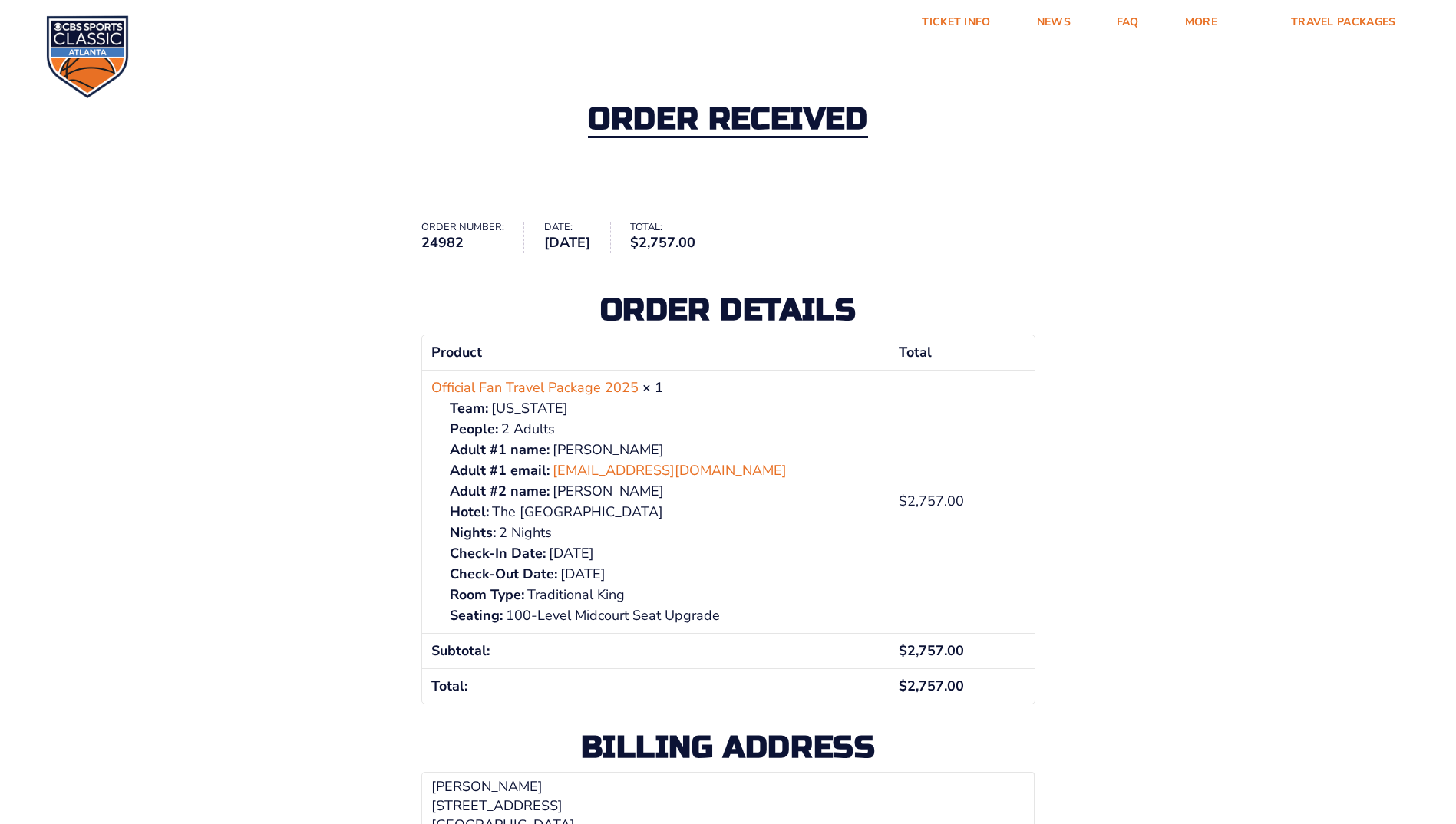
scroll to position [0, 0]
